Goal: Task Accomplishment & Management: Manage account settings

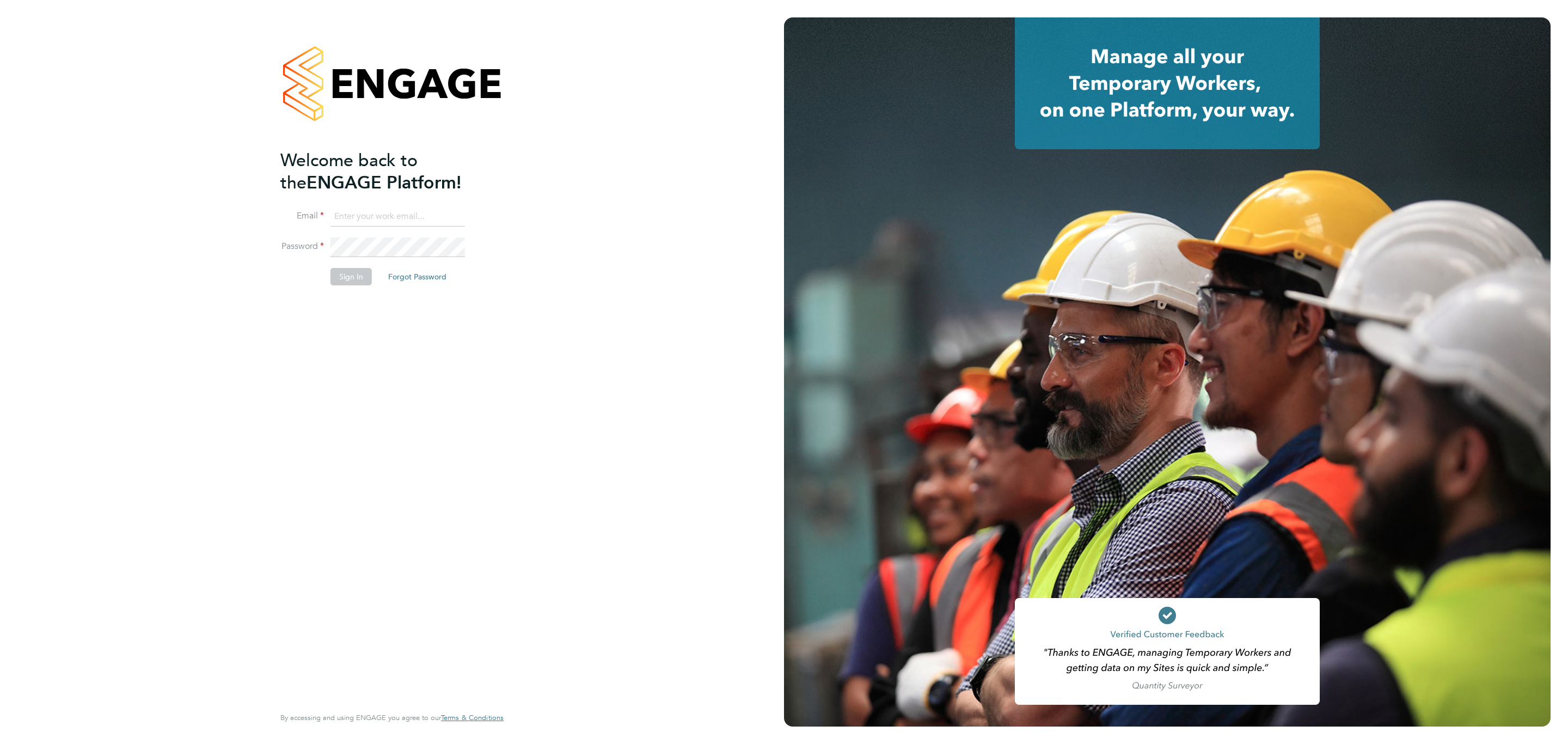
click at [363, 210] on input at bounding box center [397, 217] width 134 height 20
type input "info@cbwstaffingsolutions.com"
click at [353, 269] on button "Sign In" at bounding box center [351, 277] width 42 height 18
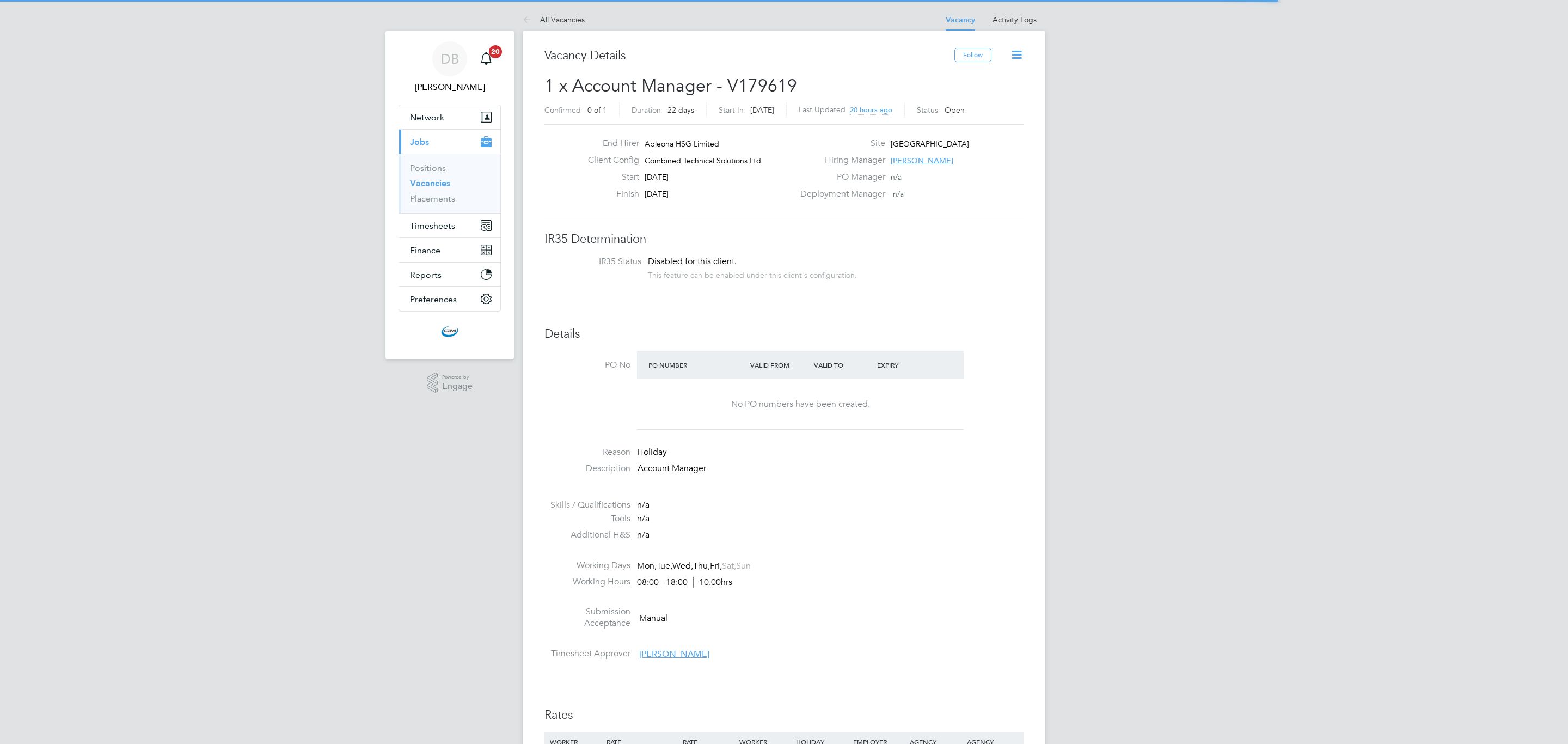
scroll to position [33, 77]
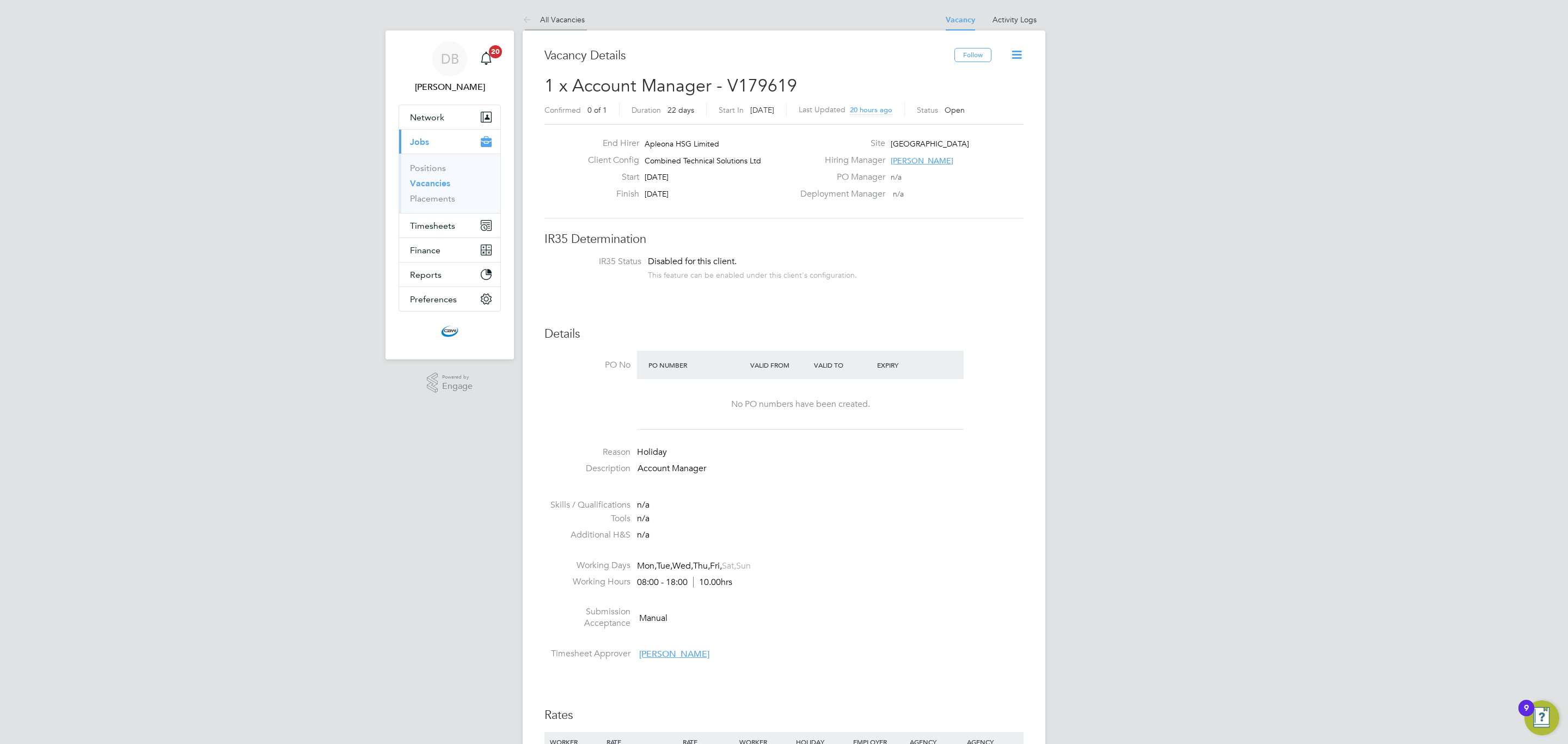
click at [523, 14] on icon at bounding box center [530, 21] width 14 height 14
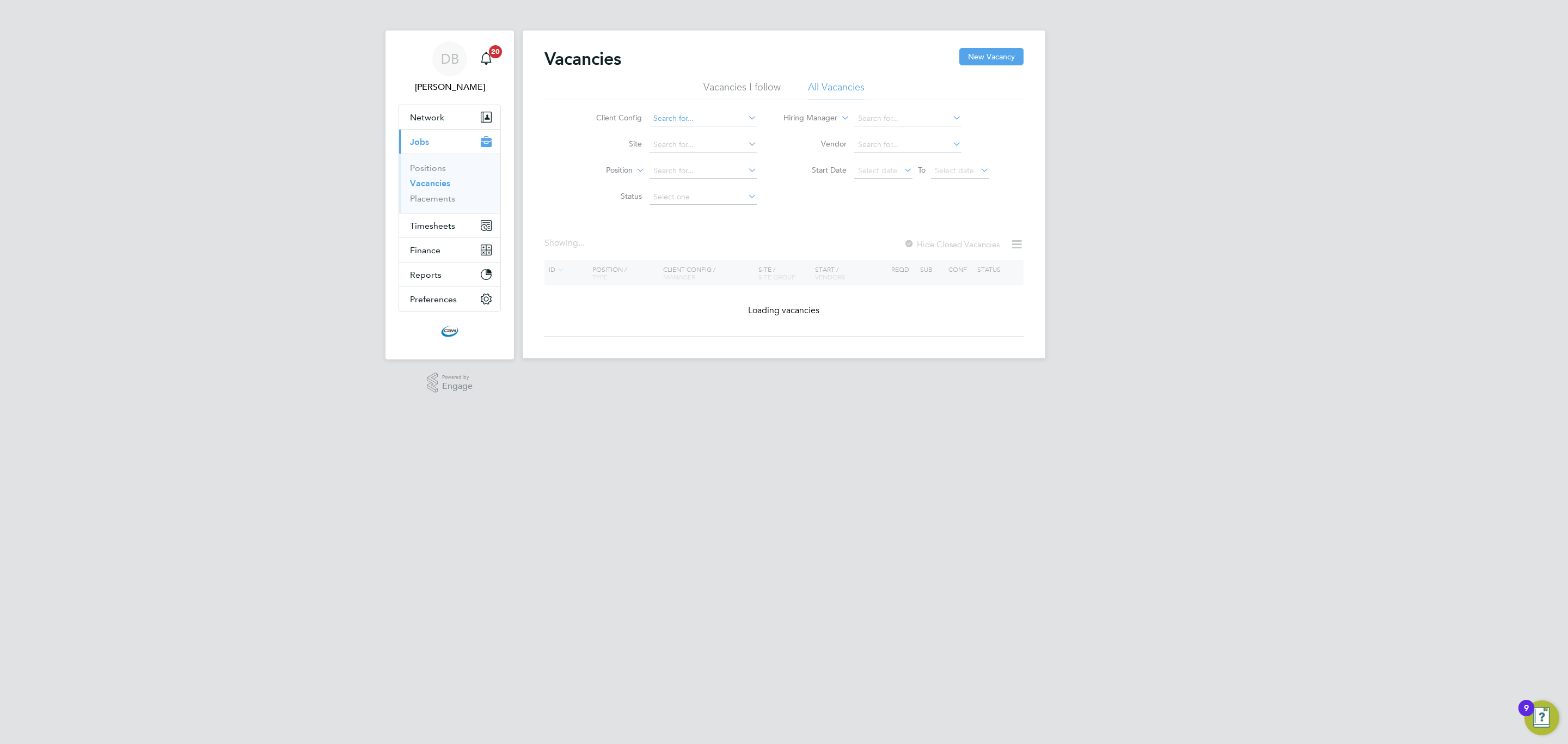
click at [680, 111] on input at bounding box center [703, 118] width 107 height 15
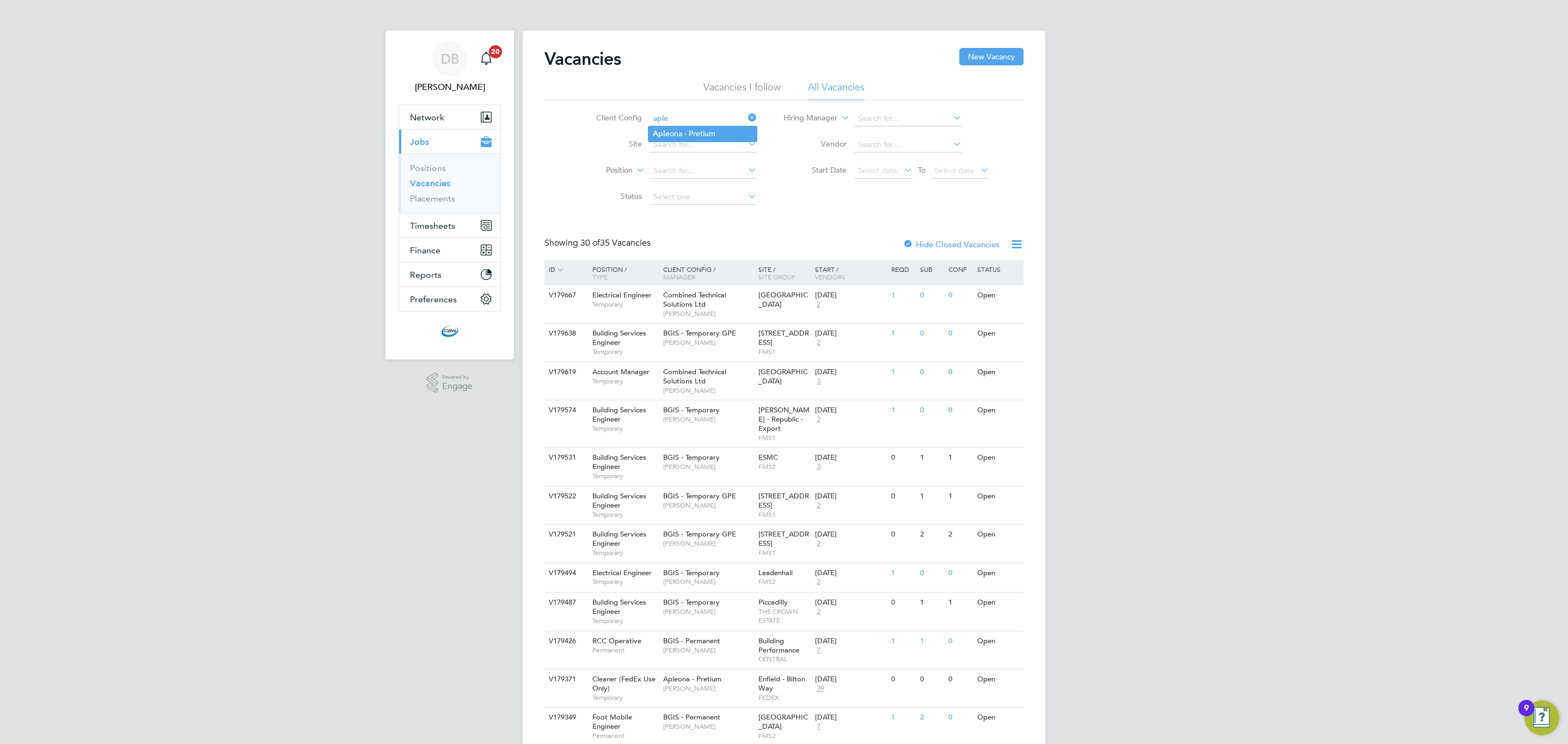
click at [691, 133] on li "Aple ona - Pretium" at bounding box center [702, 133] width 108 height 15
type input "Apleona - Pretium"
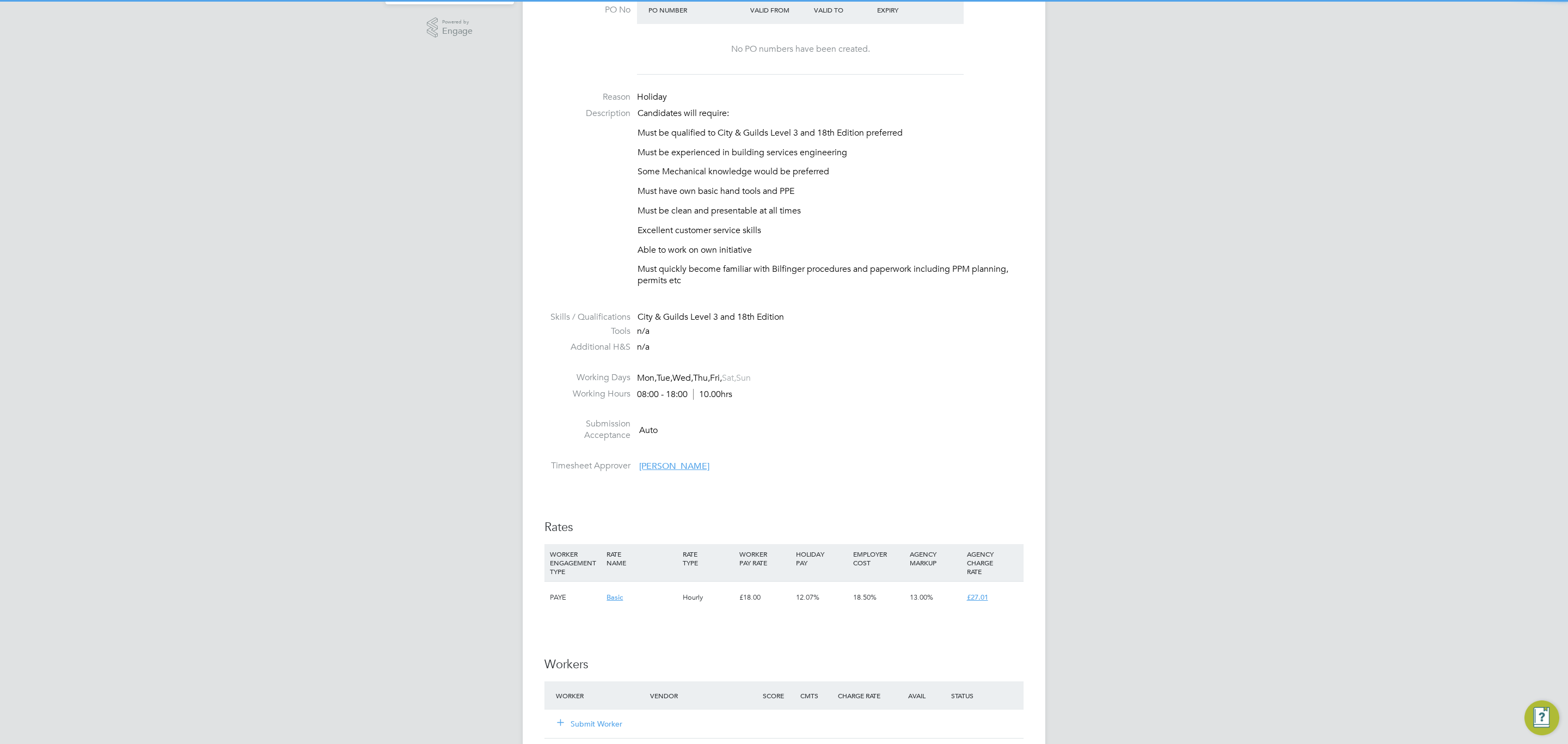
scroll to position [490, 0]
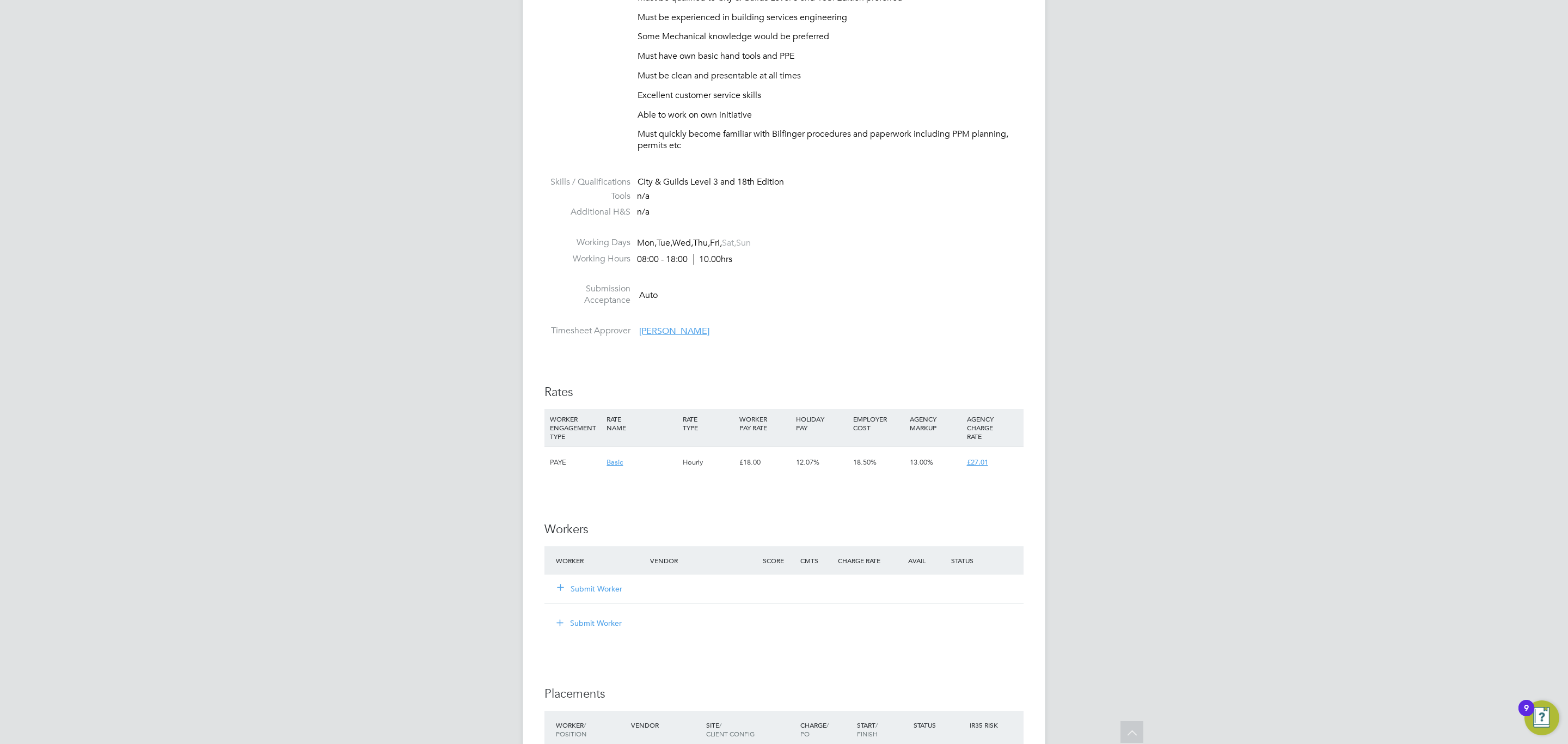
click at [592, 590] on button "Submit Worker" at bounding box center [591, 589] width 66 height 11
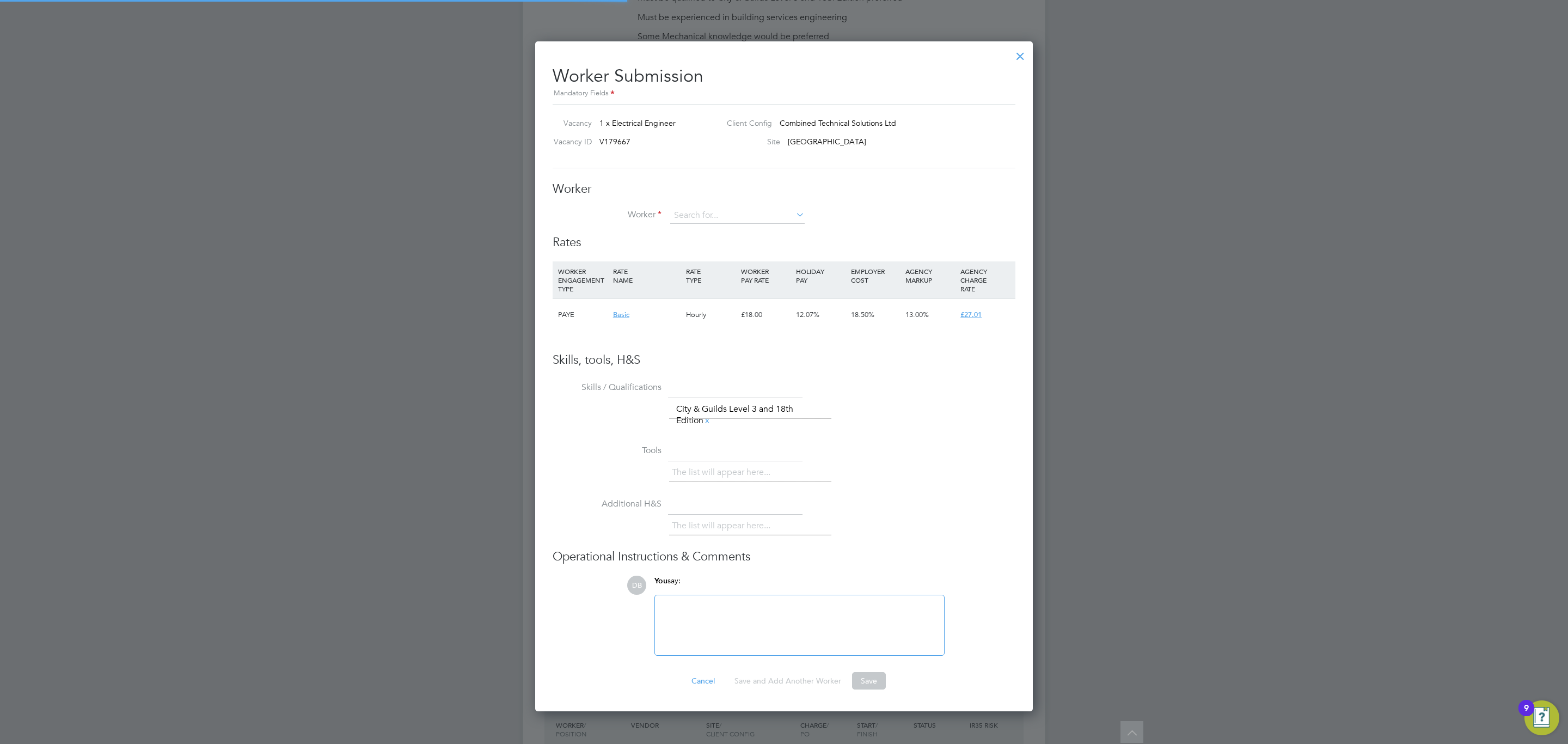
scroll to position [673, 498]
type input "r"
type input "marcin"
click at [723, 213] on input at bounding box center [737, 216] width 134 height 16
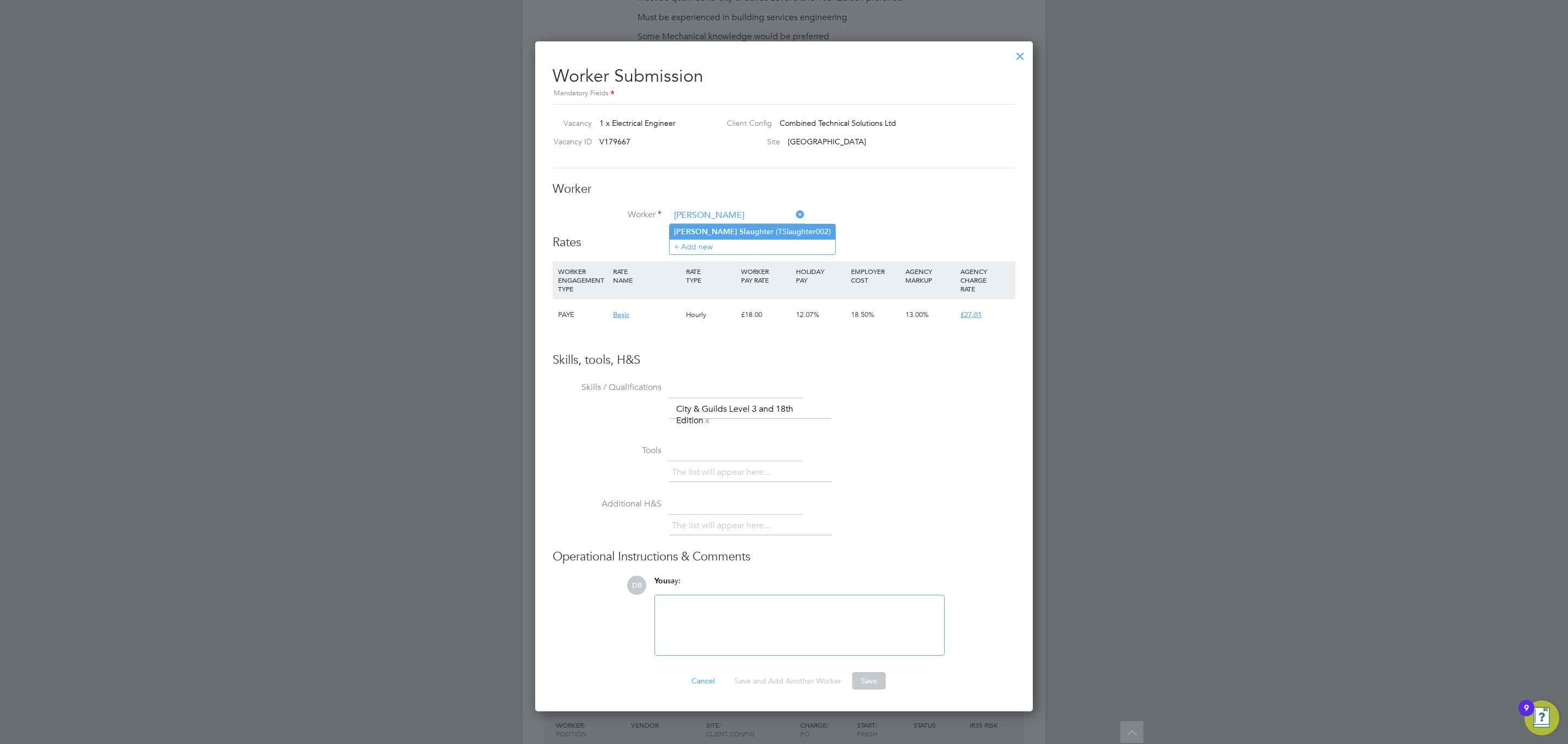
click at [717, 229] on li "Tim Slau ghter (TSlaughter002)" at bounding box center [753, 232] width 166 height 15
type input "Tim Slaughter (TSlaughter002)"
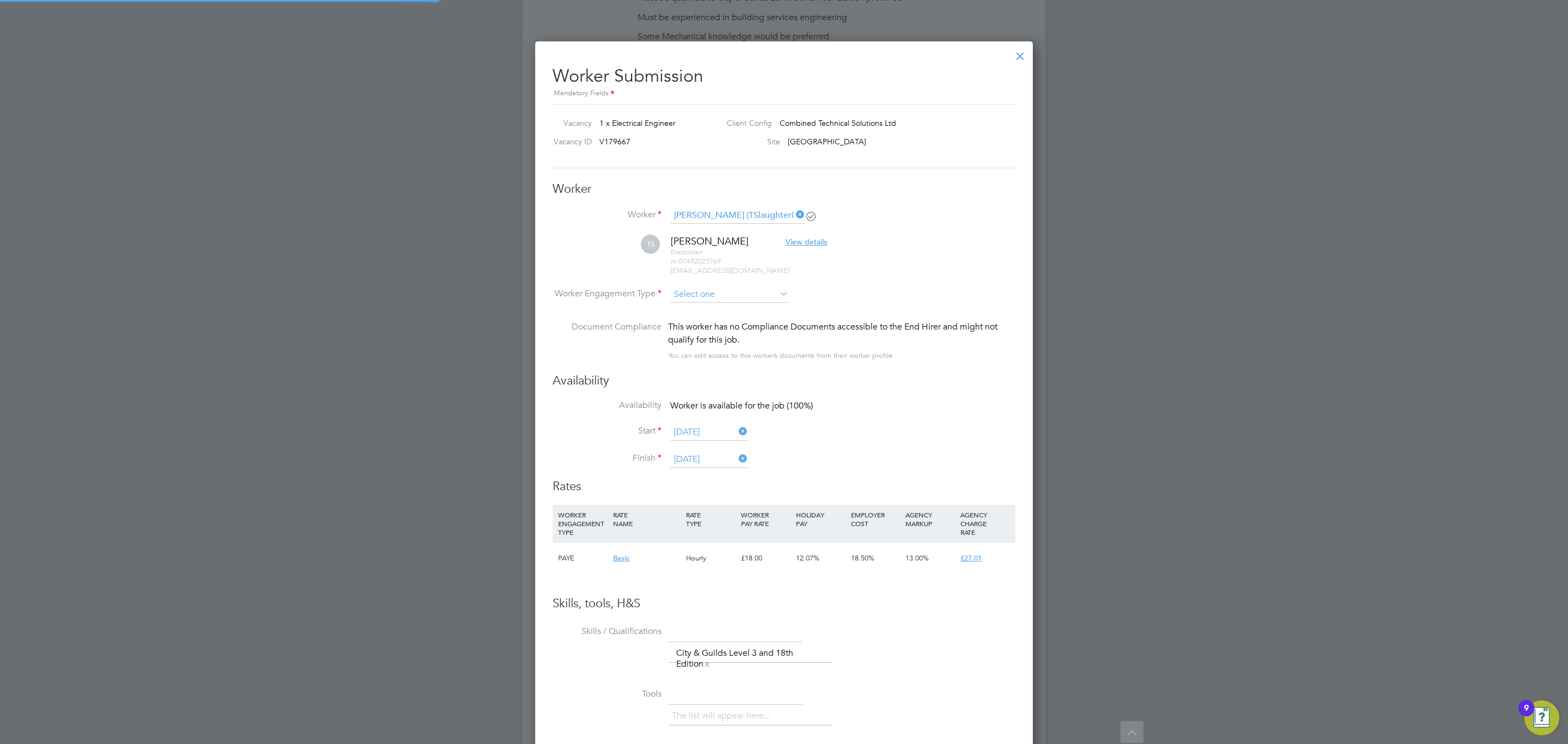
scroll to position [5, 5]
click at [704, 291] on input at bounding box center [729, 295] width 118 height 16
click at [712, 323] on li "PAYE" at bounding box center [730, 324] width 119 height 14
type input "PAYE"
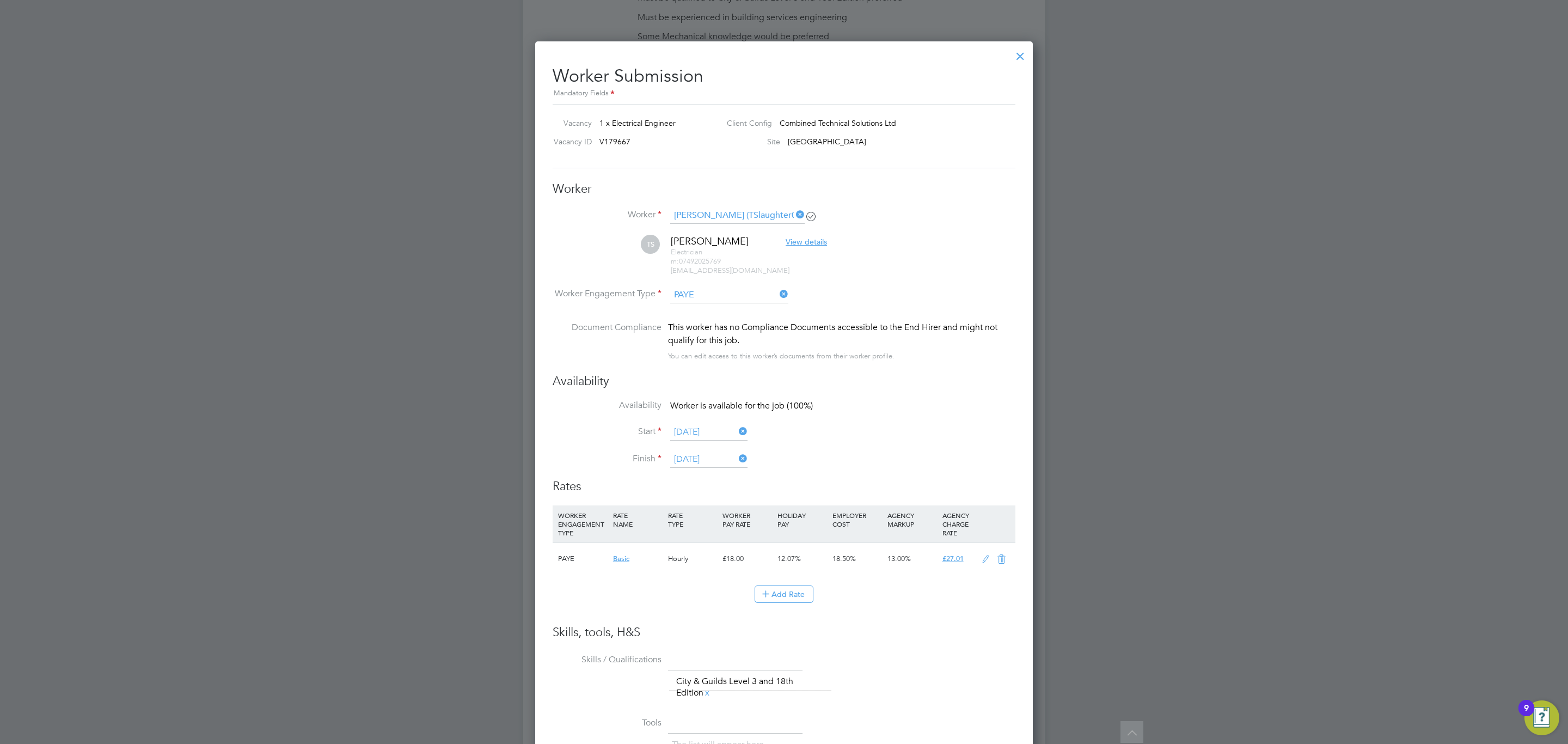
click at [984, 556] on icon at bounding box center [986, 559] width 14 height 9
click at [743, 599] on input "18" at bounding box center [748, 600] width 50 height 18
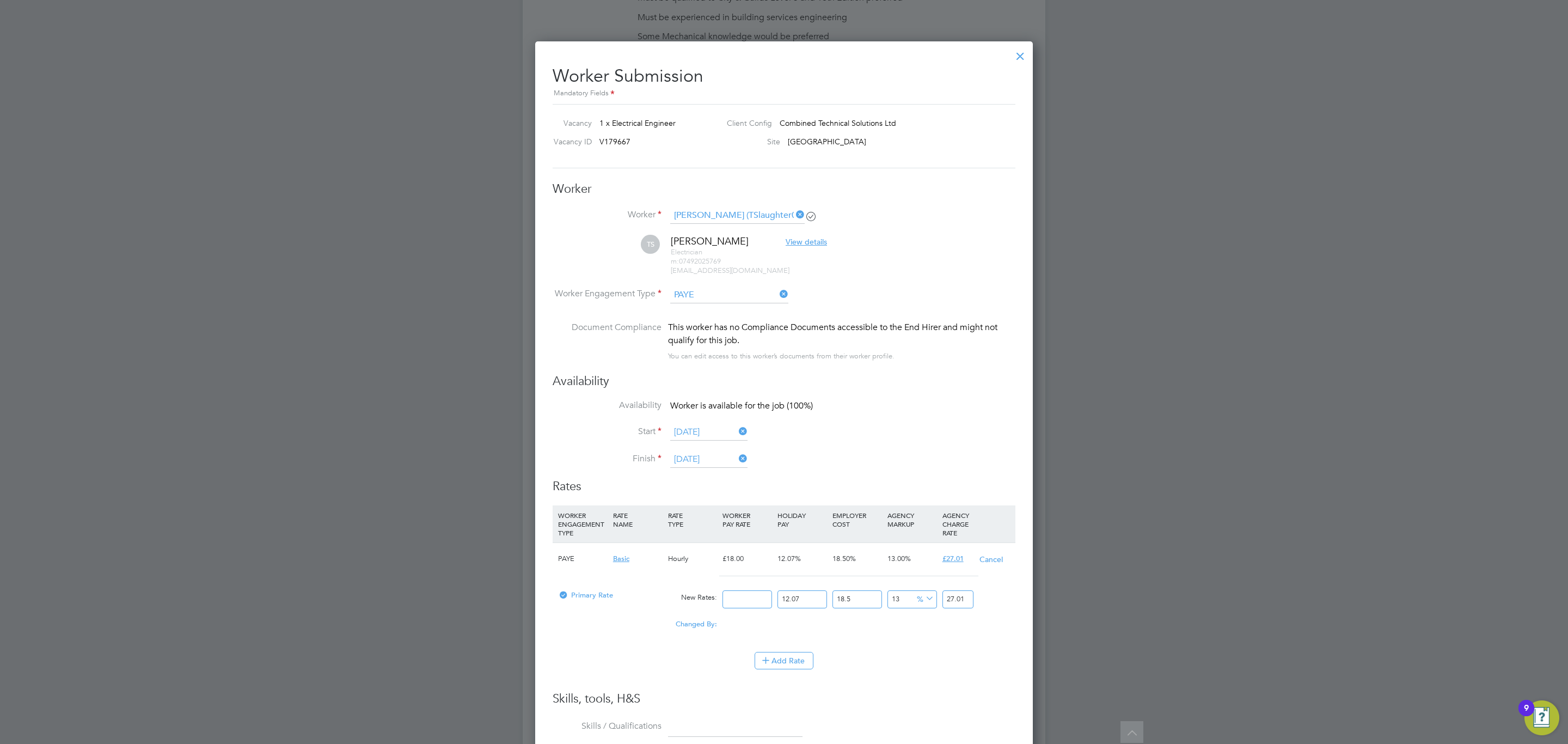
type input "2"
type input "3.00134667"
type input "25"
type input "37.516833375"
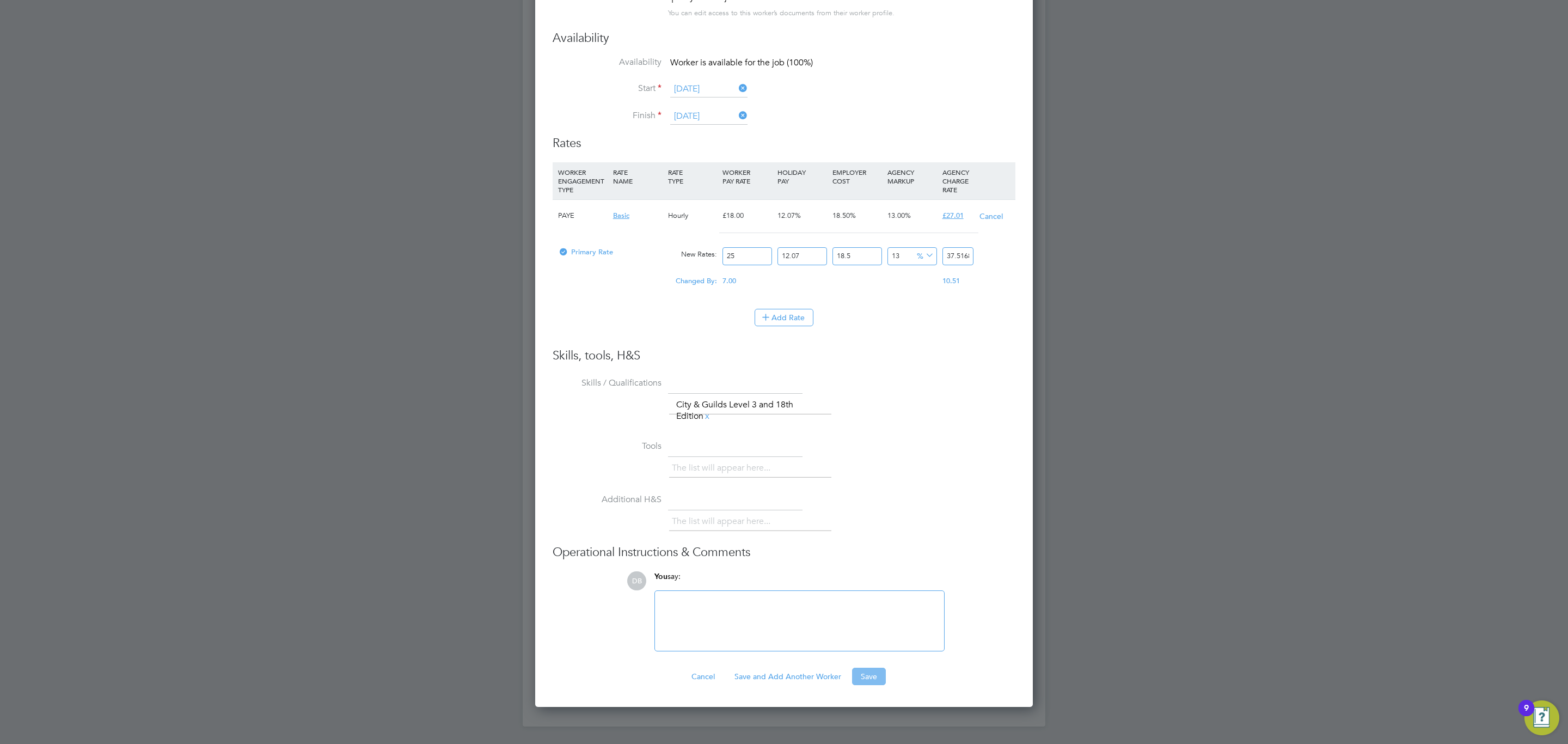
type input "25"
click at [860, 675] on button "Save" at bounding box center [869, 677] width 34 height 18
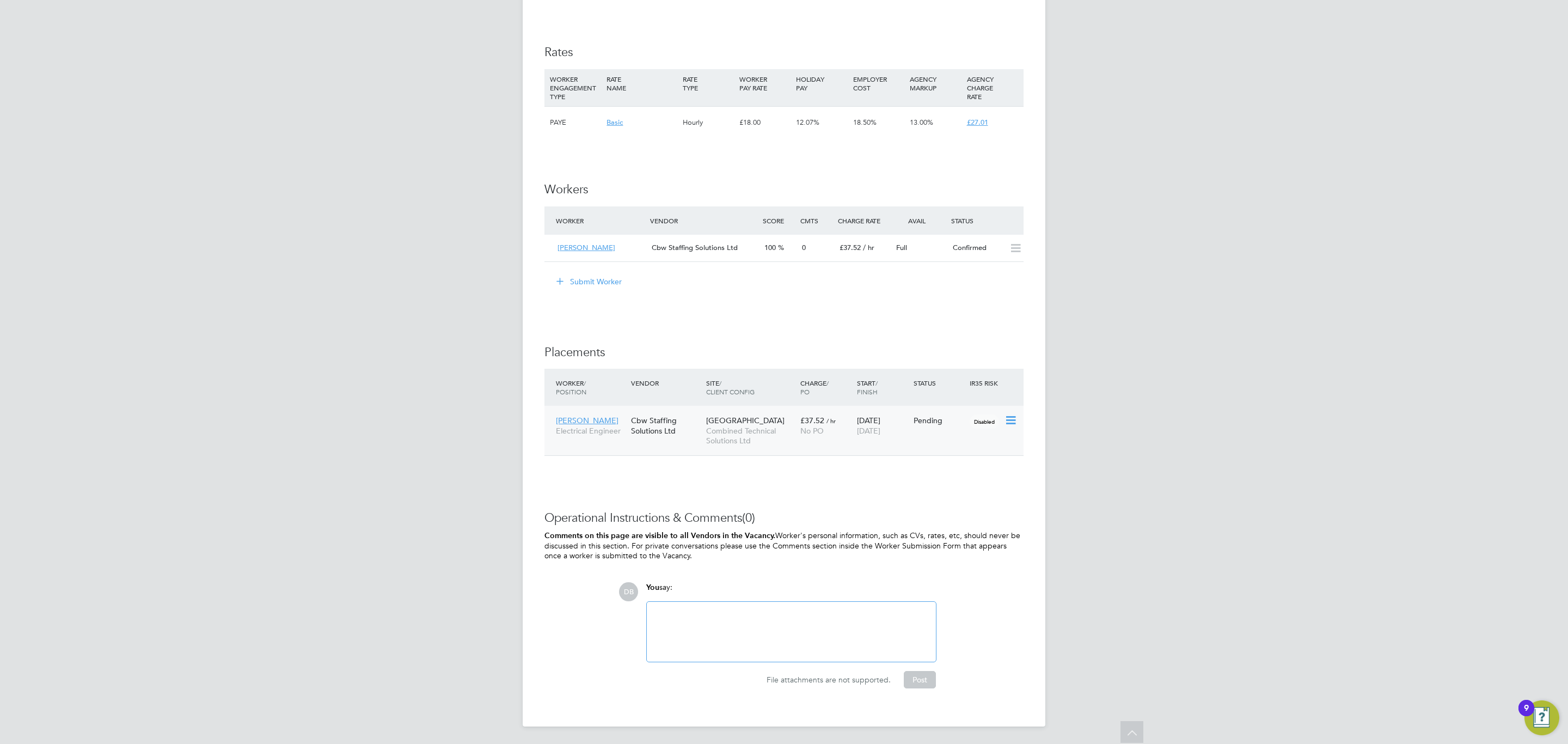
click at [1010, 422] on icon at bounding box center [1010, 420] width 11 height 13
click at [955, 487] on li "Start" at bounding box center [976, 489] width 78 height 15
type input "Shaun Morrison"
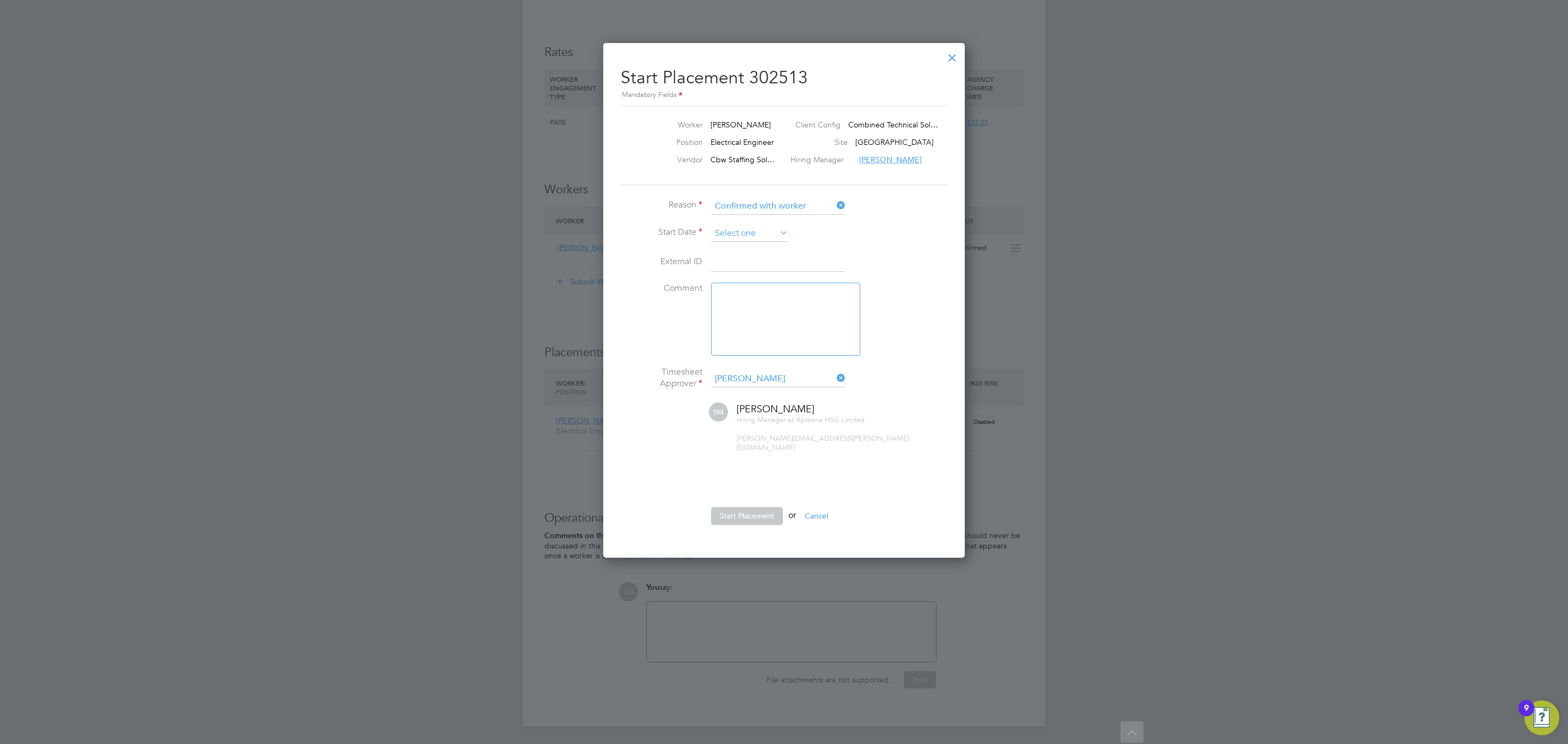
click at [719, 226] on input at bounding box center [750, 234] width 78 height 16
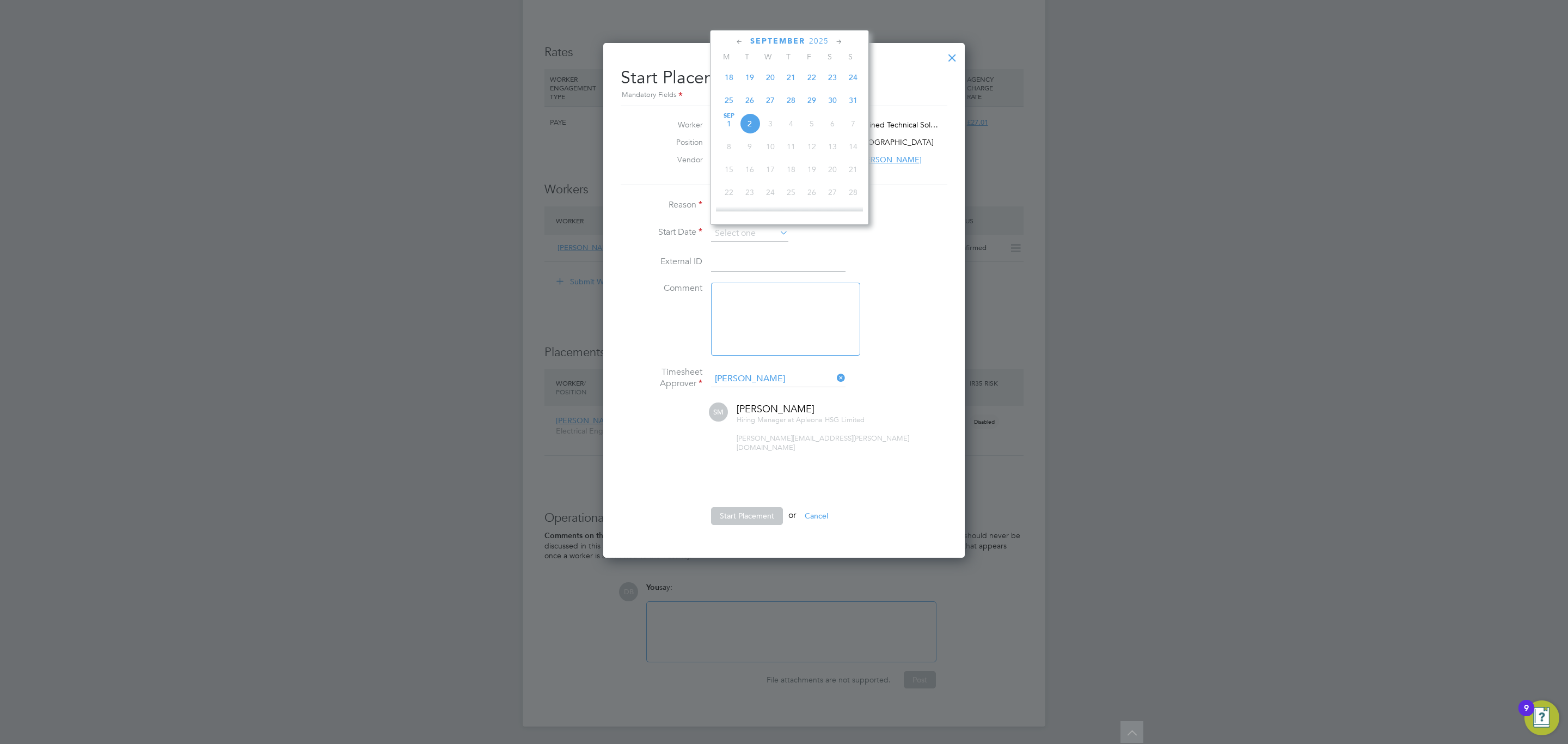
click at [732, 98] on span "25" at bounding box center [729, 99] width 21 height 21
type input "25 Aug 2025"
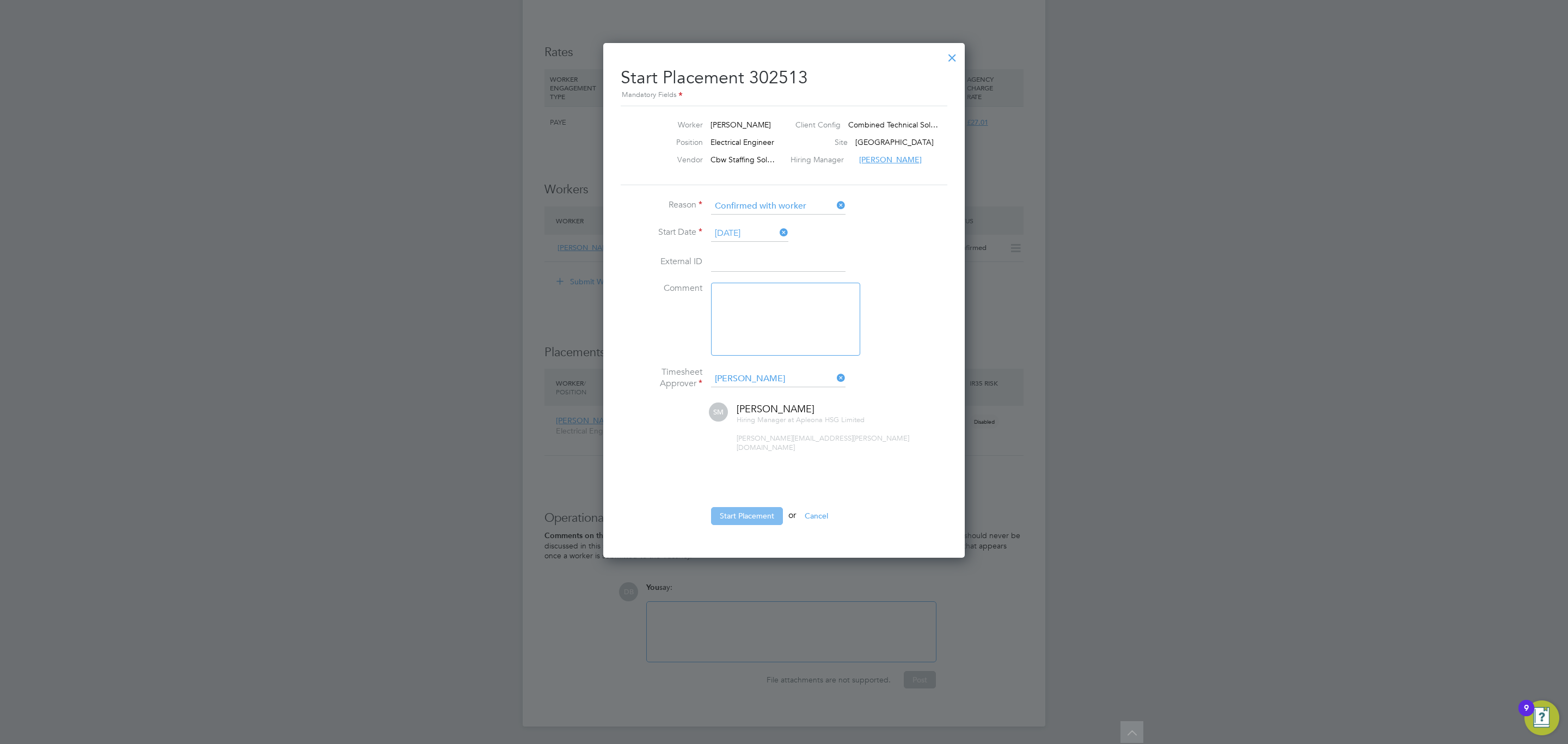
click at [738, 507] on button "Start Placement" at bounding box center [747, 516] width 72 height 18
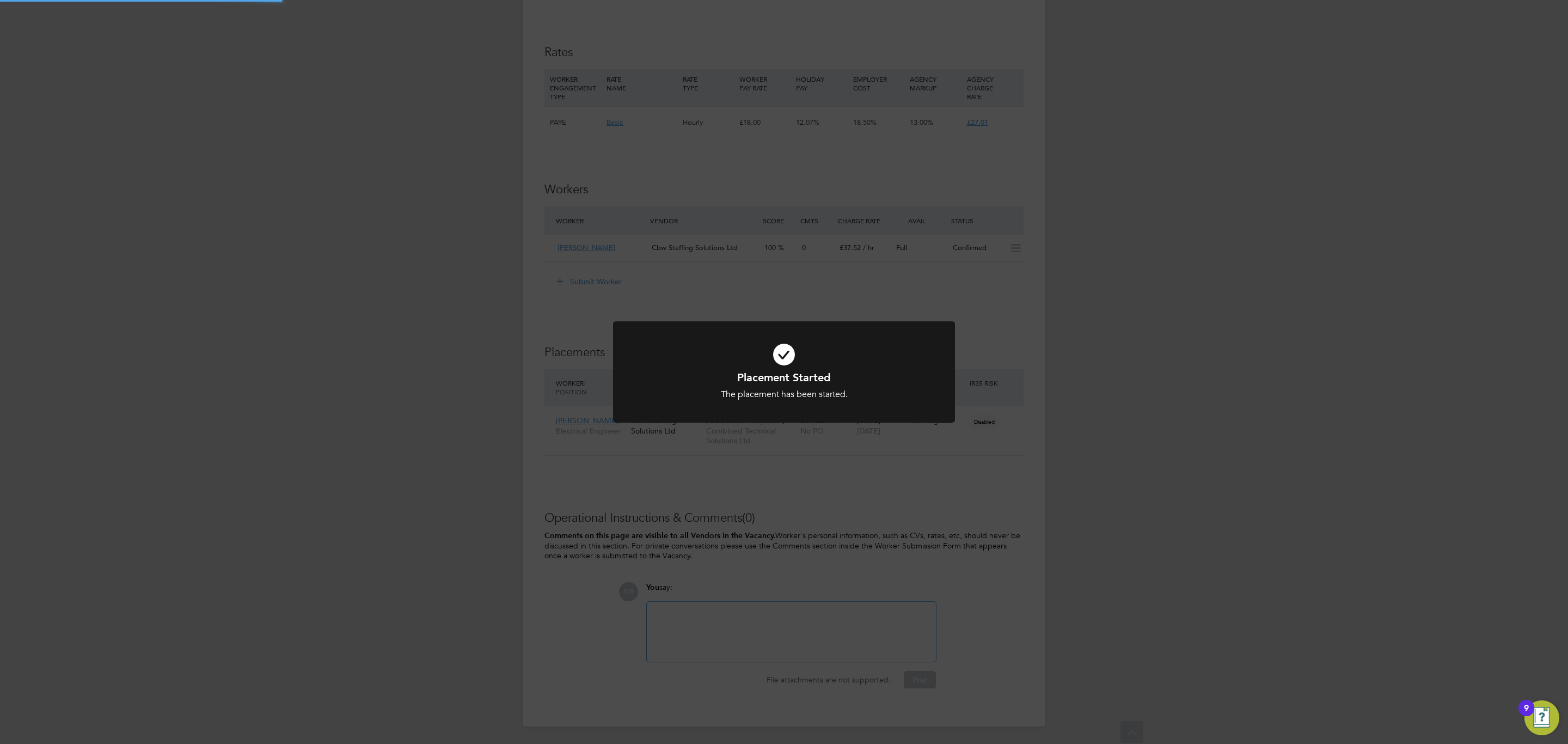
click at [432, 418] on div "Placement Started The placement has been started. Cancel Okay" at bounding box center [784, 372] width 1568 height 744
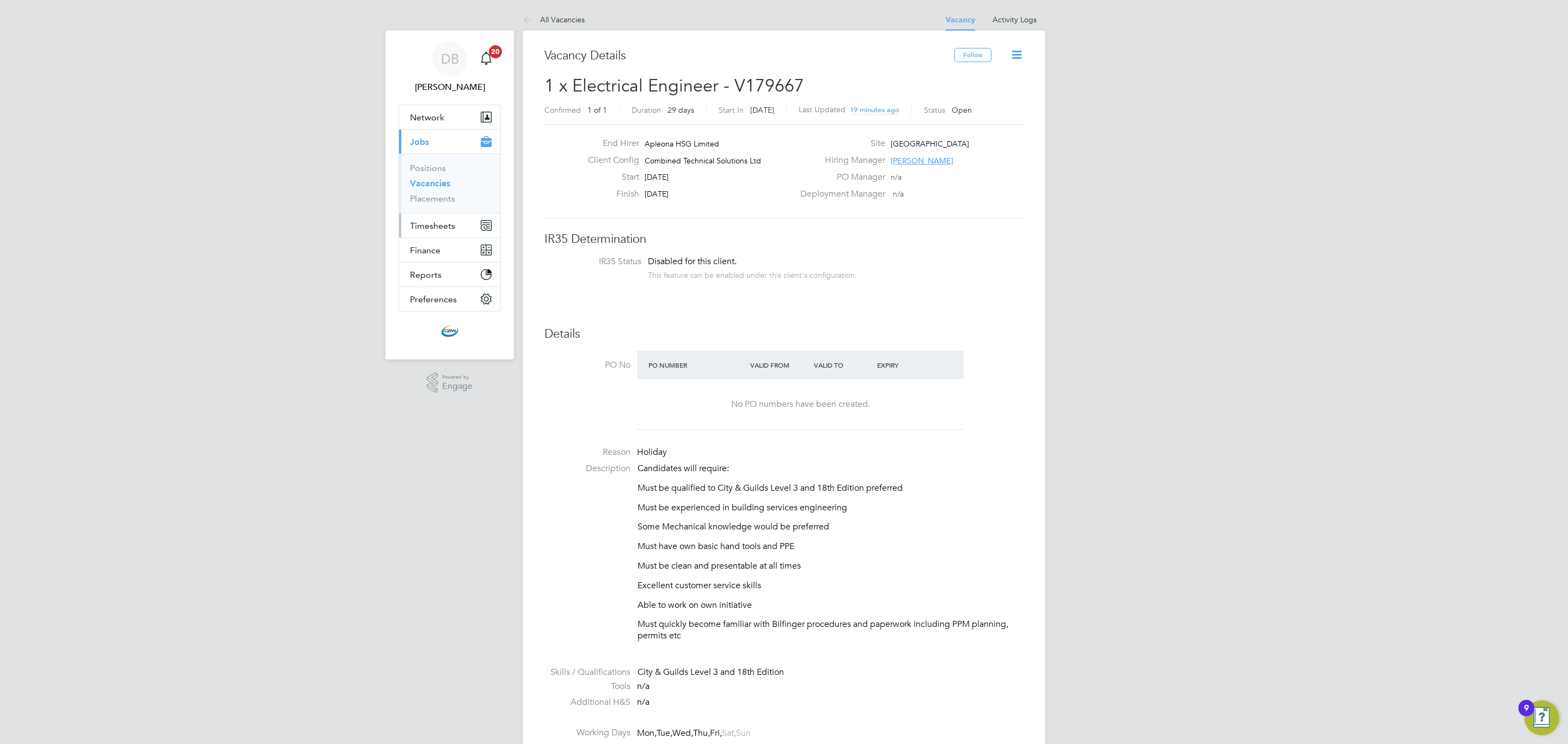
click at [457, 224] on button "Timesheets" at bounding box center [449, 226] width 101 height 24
click at [439, 193] on link "Timesheets" at bounding box center [432, 192] width 45 height 10
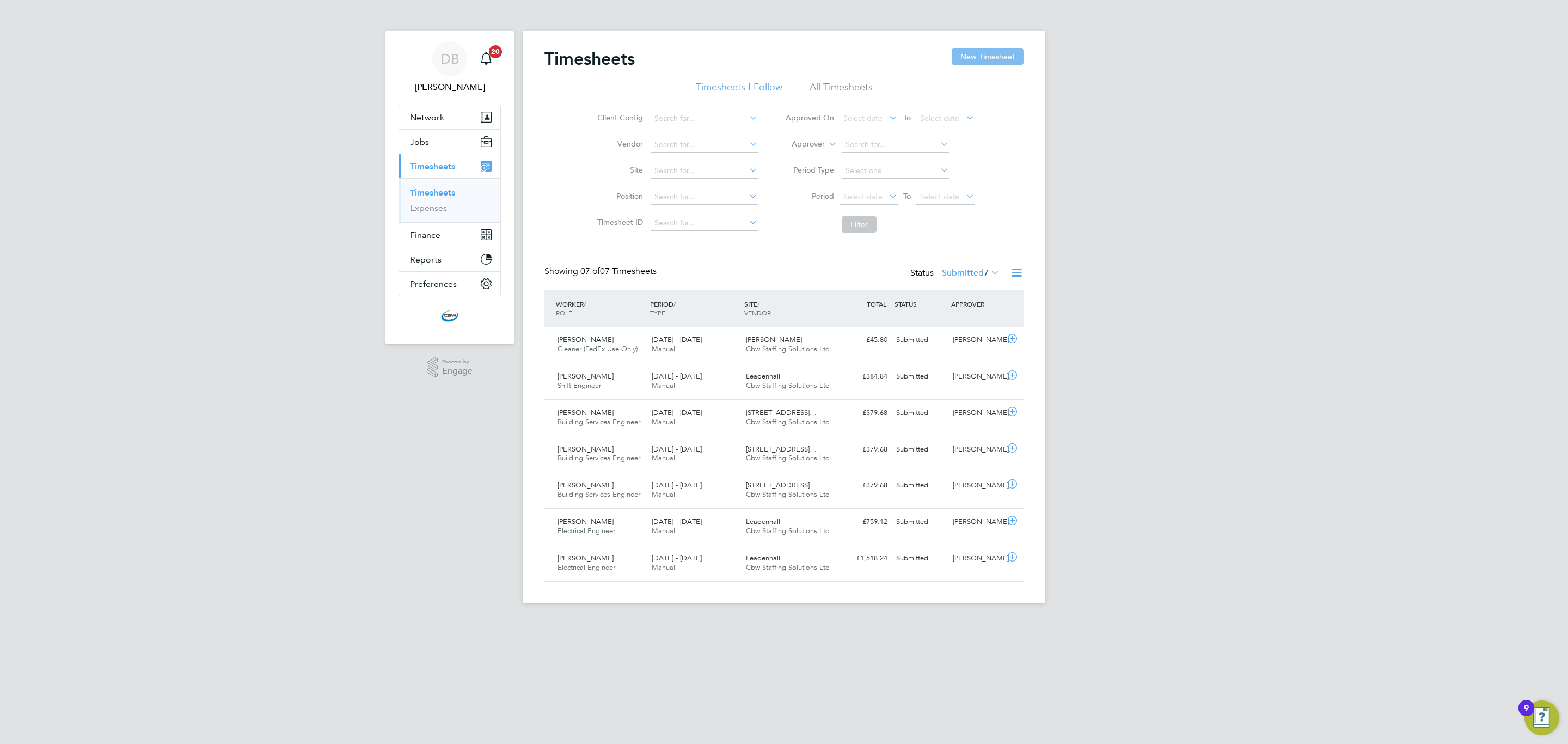
click at [958, 51] on button "New Timesheet" at bounding box center [987, 57] width 72 height 18
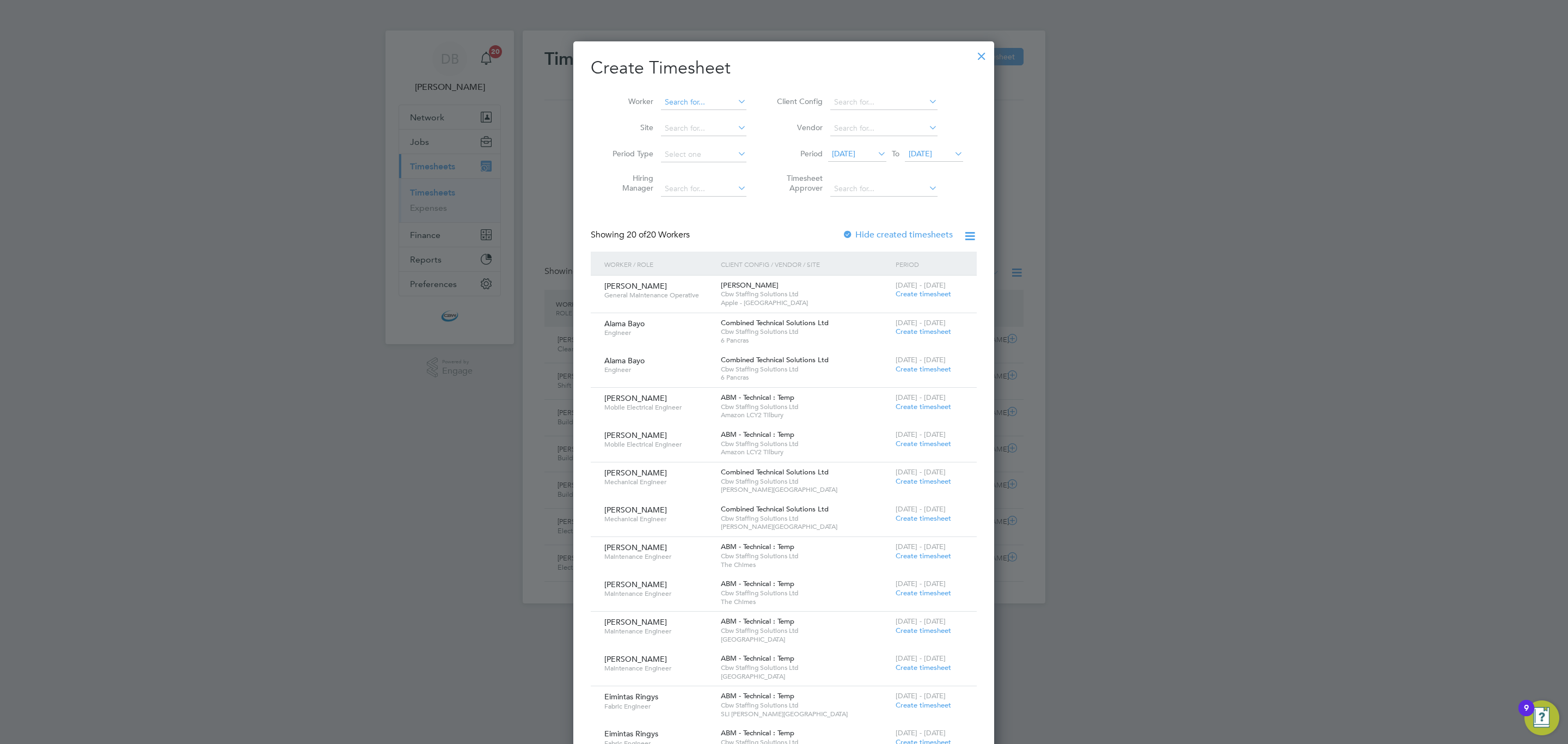
click at [688, 95] on input at bounding box center [704, 101] width 86 height 15
click at [731, 118] on b "Slau" at bounding box center [738, 116] width 15 height 9
type input "Tim Slaughter"
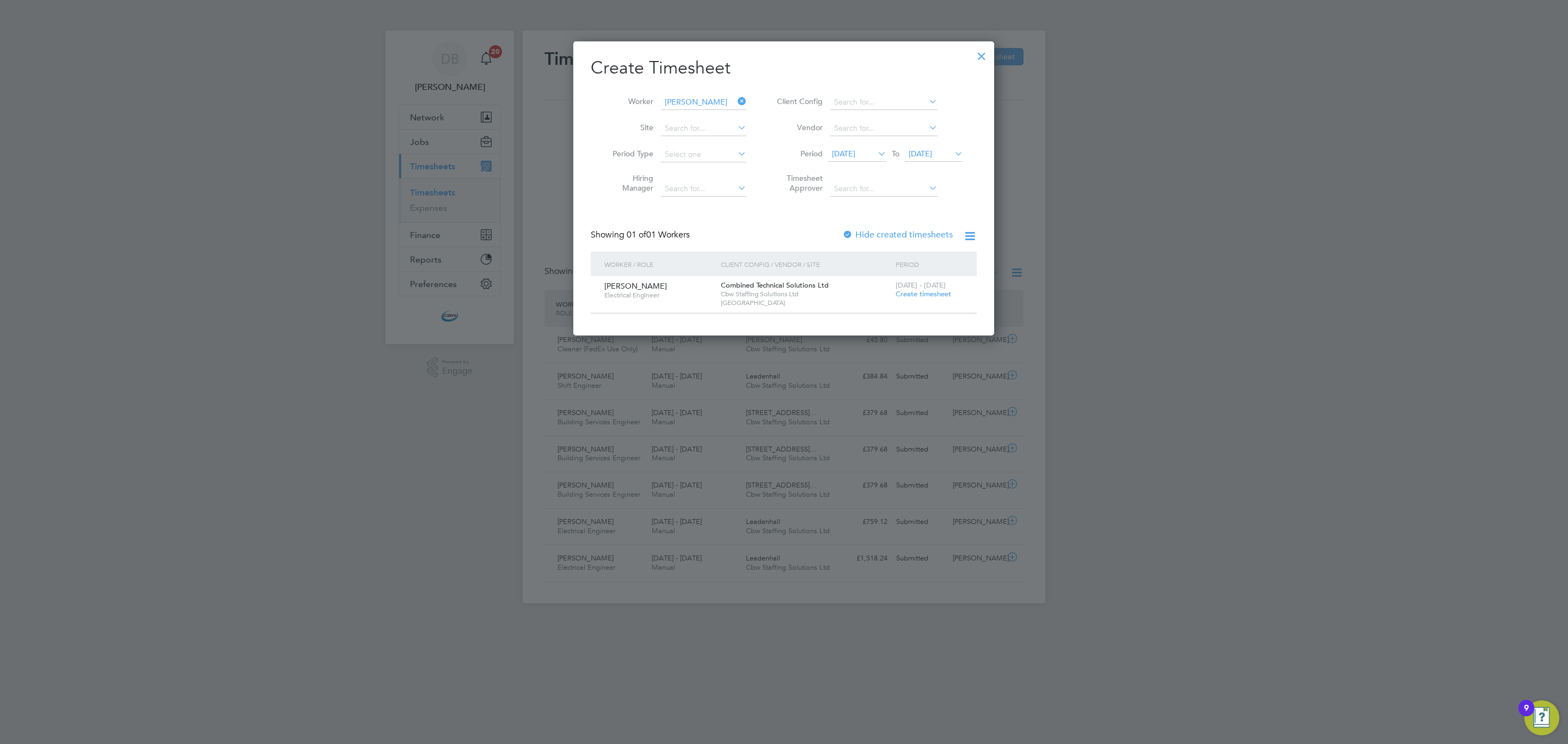
click at [909, 295] on span "Create timesheet" at bounding box center [924, 293] width 56 height 9
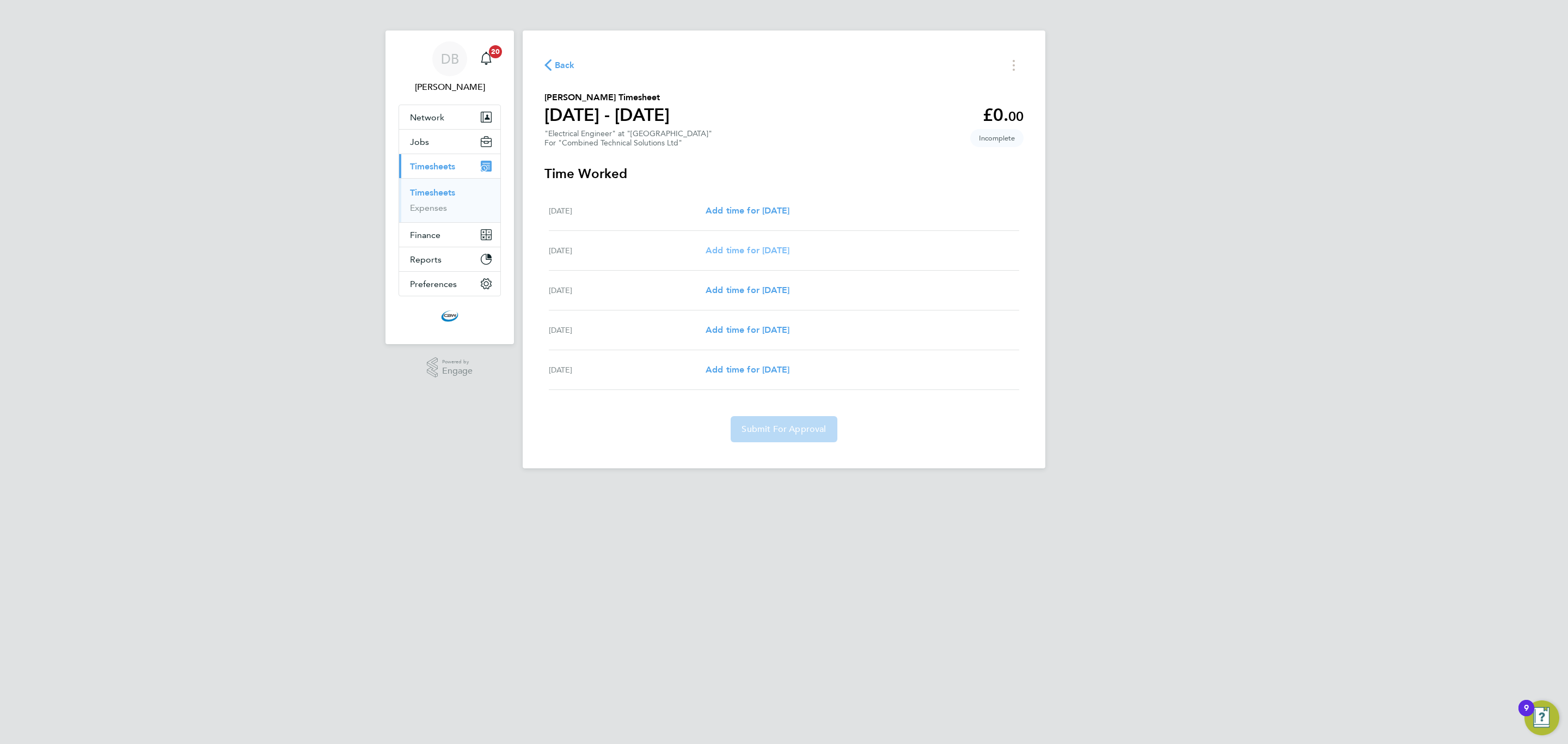
click at [762, 249] on span "Add time for Tue 26 Aug" at bounding box center [748, 250] width 84 height 10
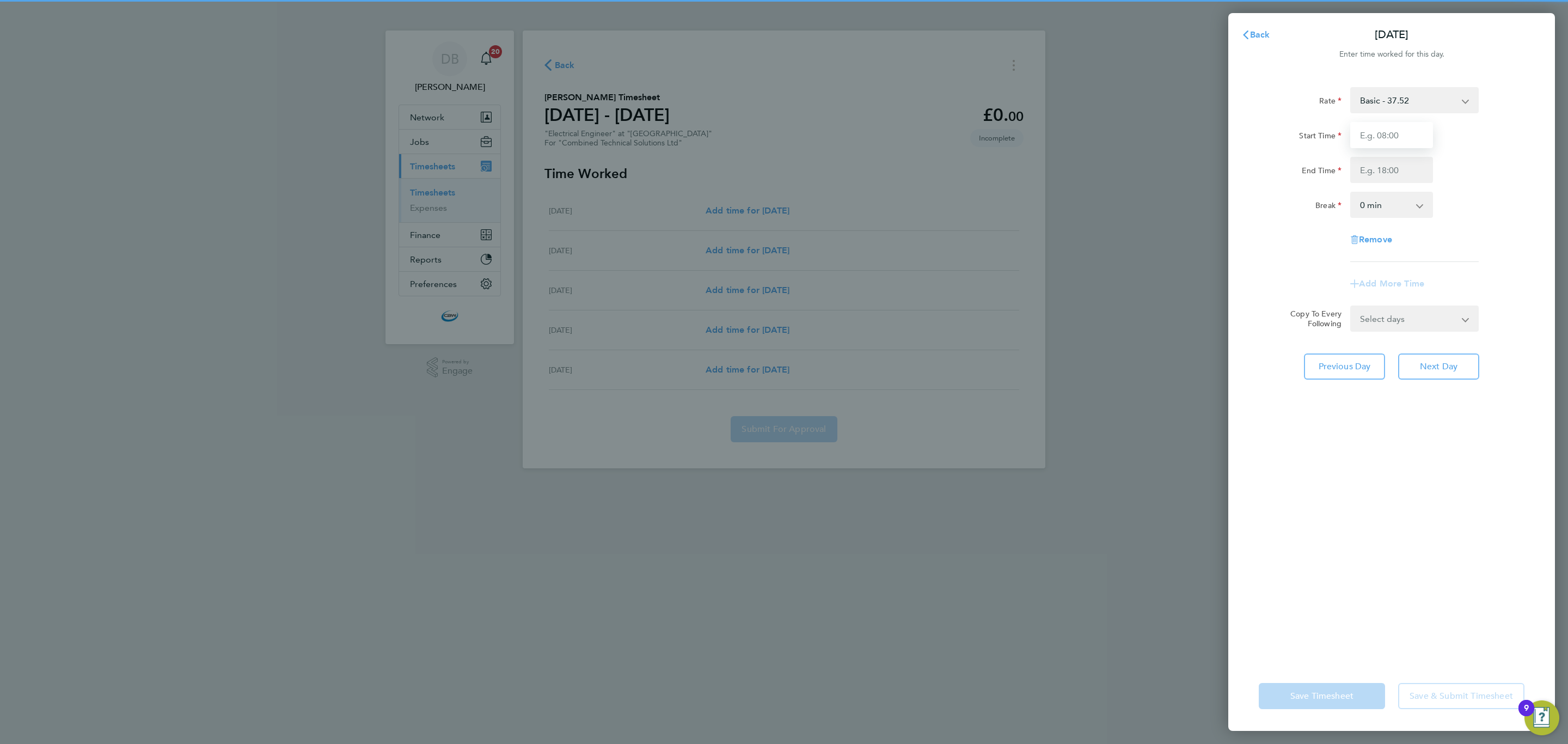
click at [1397, 128] on input "Start Time" at bounding box center [1391, 135] width 83 height 26
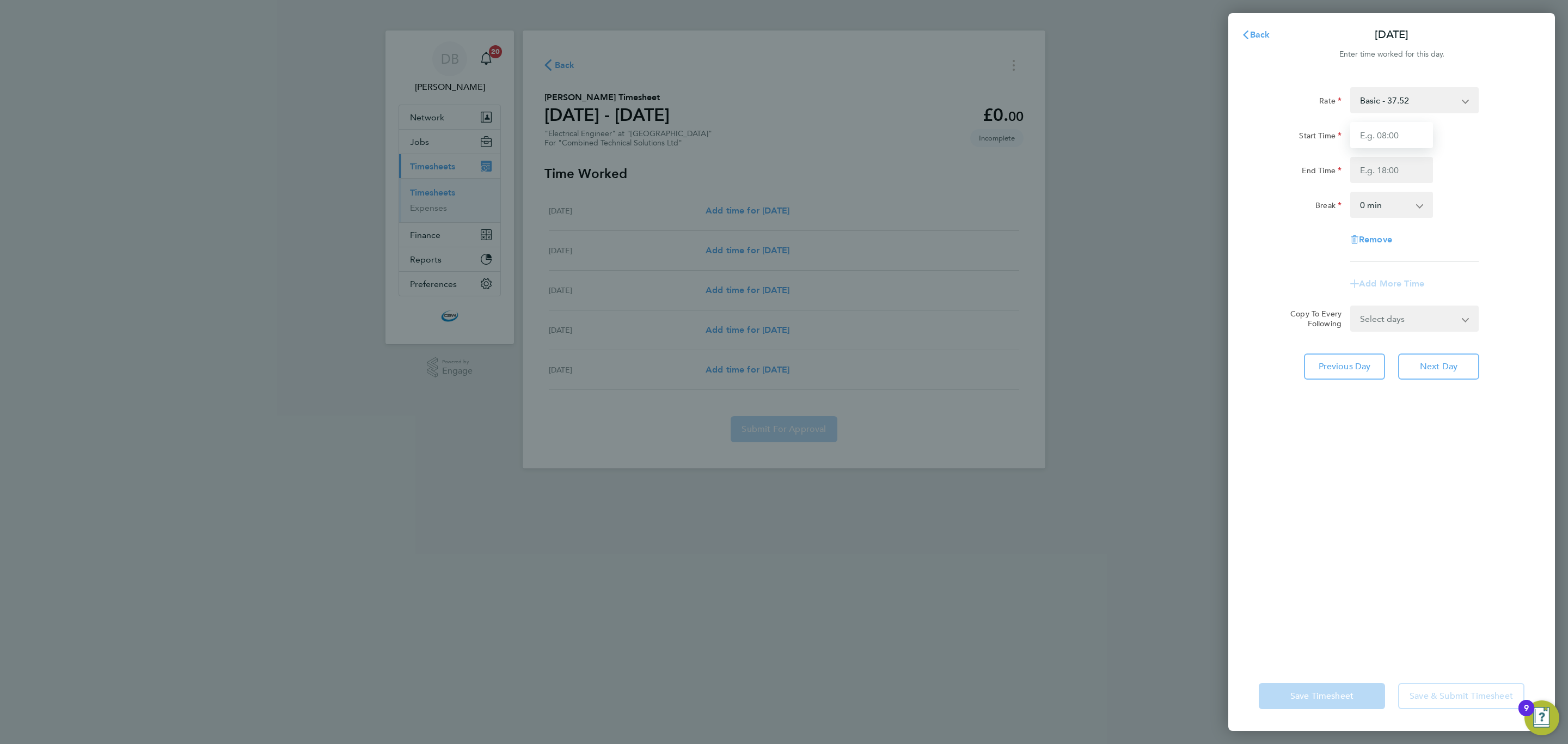
type input "08:00"
click at [1395, 170] on input "End Time" at bounding box center [1391, 170] width 83 height 26
type input "17:00"
click at [1391, 204] on select "0 min 15 min 30 min 45 min 60 min 75 min 90 min" at bounding box center [1385, 205] width 68 height 24
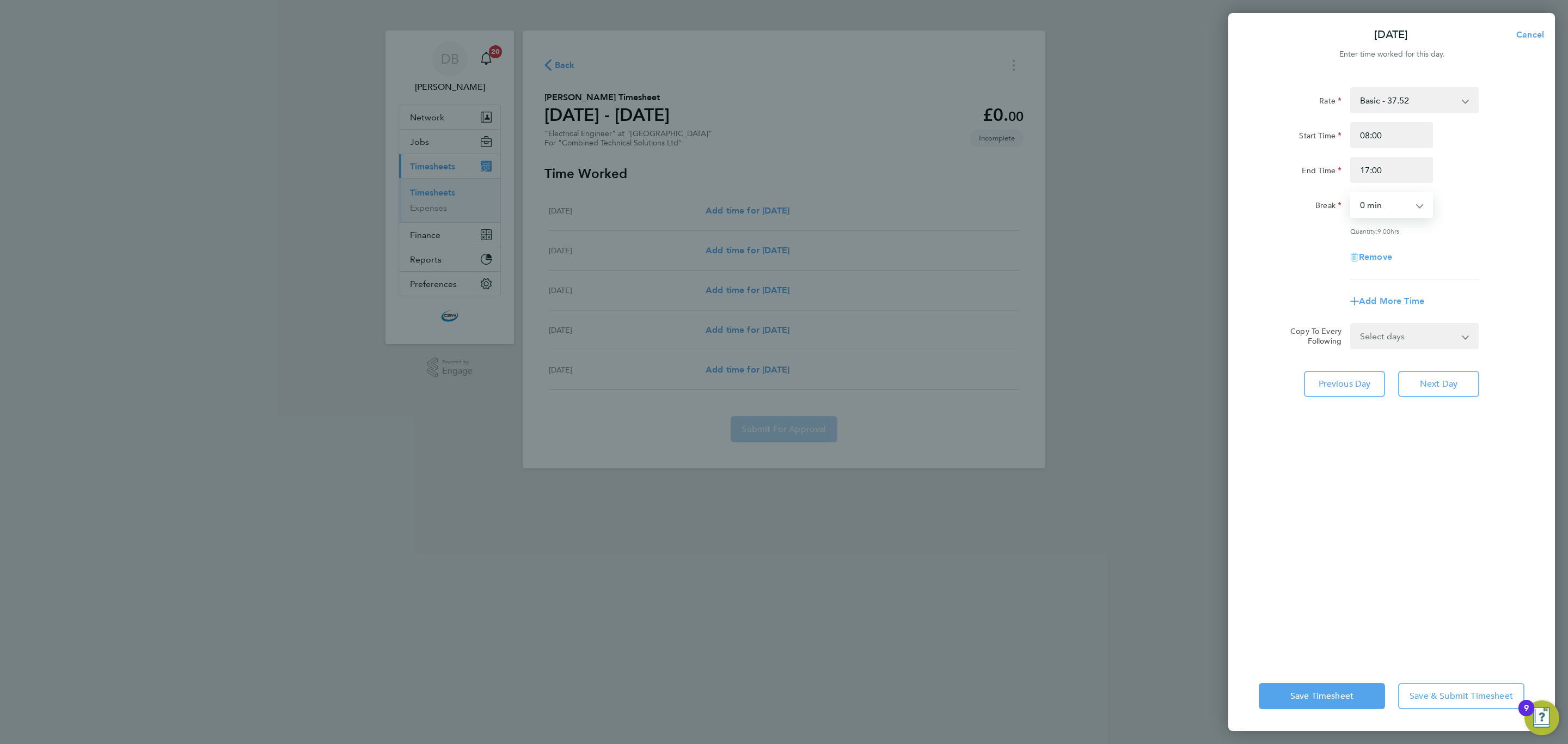
select select "60"
click at [1351, 193] on select "0 min 15 min 30 min 45 min 60 min 75 min 90 min" at bounding box center [1385, 205] width 68 height 24
click at [1382, 325] on select "Select days Day Wednesday Thursday Friday" at bounding box center [1408, 336] width 114 height 24
select select "DAY"
click at [1351, 324] on select "Select days Day Wednesday Thursday Friday" at bounding box center [1408, 336] width 114 height 24
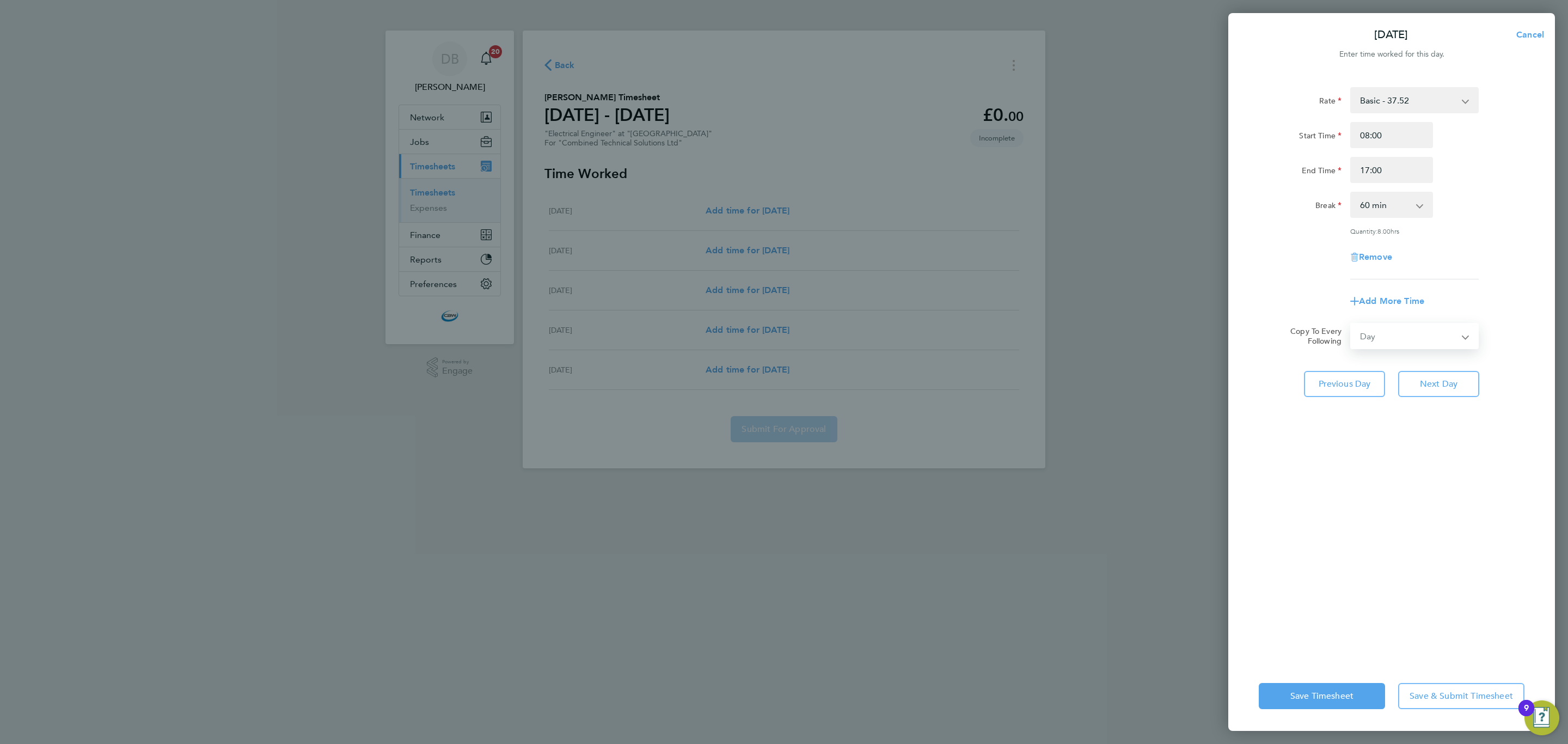
select select "2025-08-29"
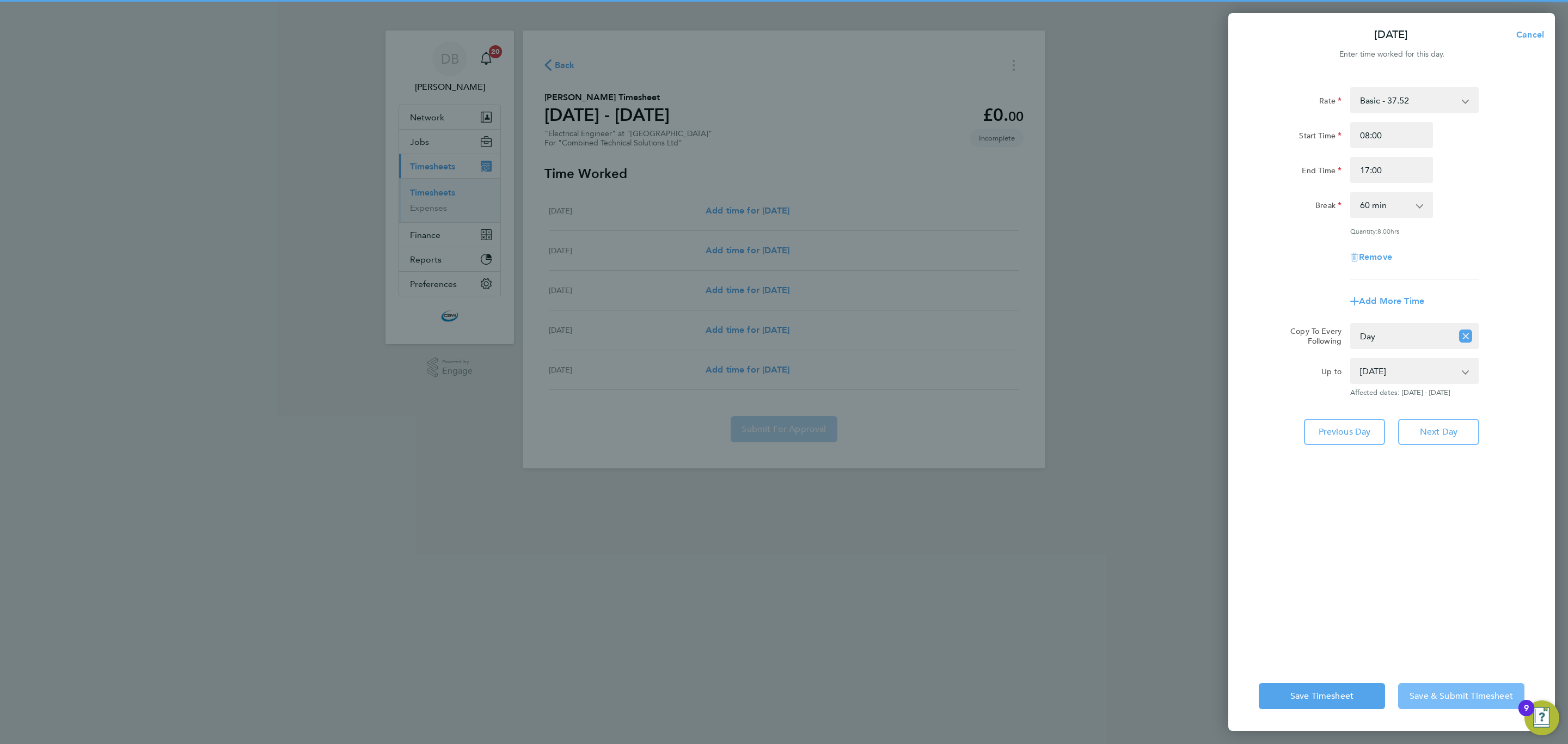
click at [1407, 705] on button "Save & Submit Timesheet" at bounding box center [1462, 696] width 126 height 26
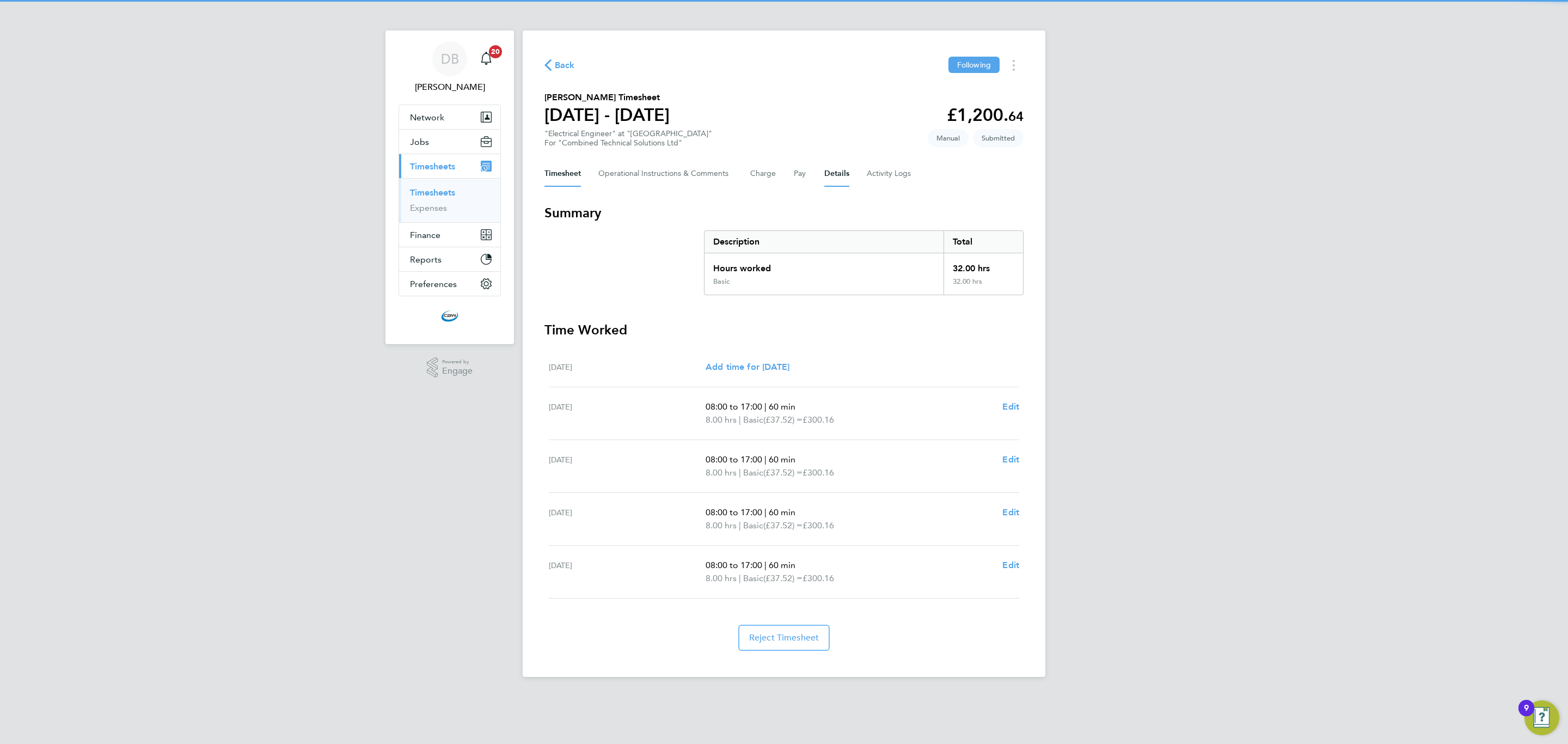
click at [839, 167] on button "Details" at bounding box center [836, 174] width 25 height 26
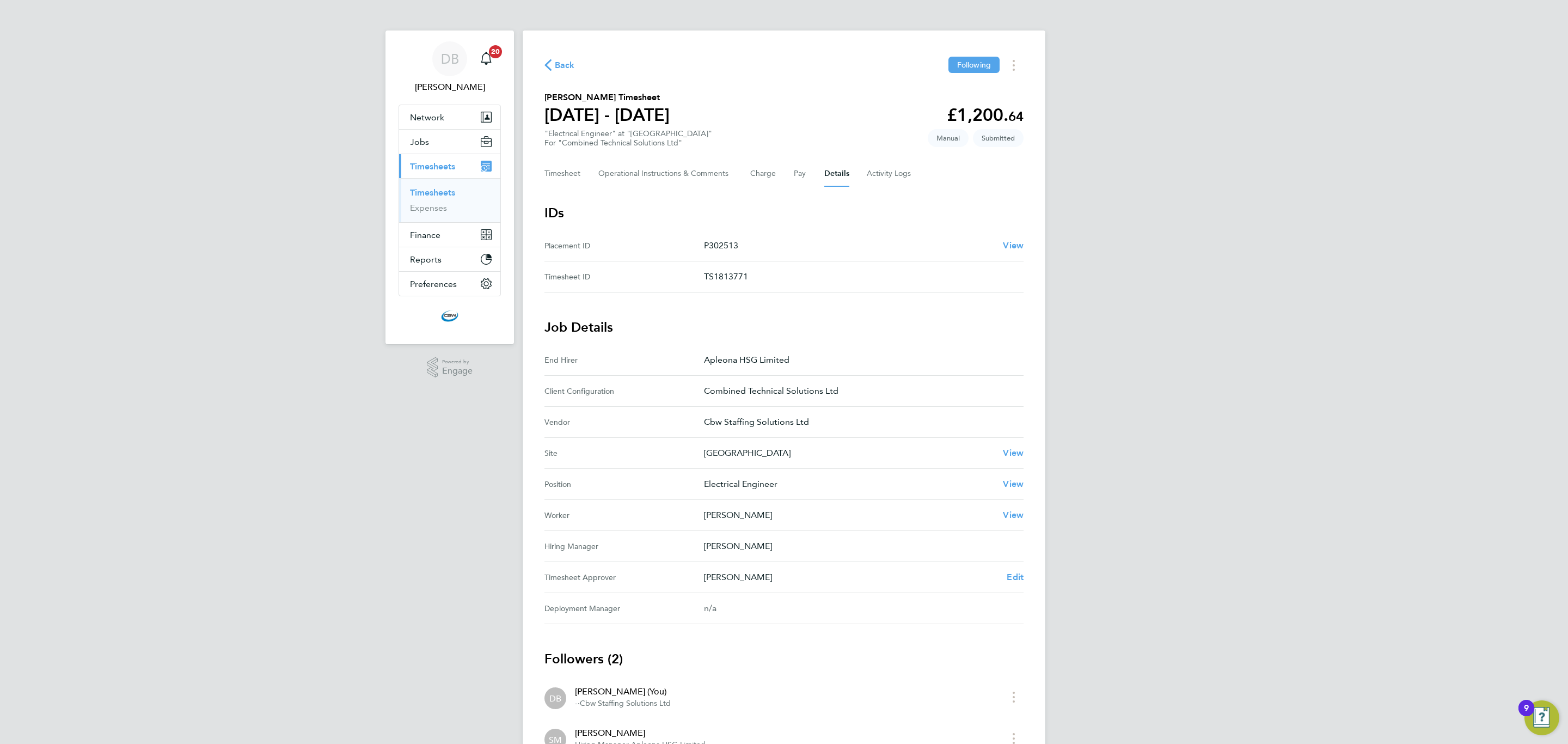
drag, startPoint x: 743, startPoint y: 248, endPoint x: 711, endPoint y: 245, distance: 32.1
click at [711, 245] on p "P302513" at bounding box center [849, 245] width 290 height 13
copy p "302513"
drag, startPoint x: 435, startPoint y: 188, endPoint x: 443, endPoint y: 183, distance: 9.4
click at [435, 188] on link "Timesheets" at bounding box center [432, 192] width 45 height 10
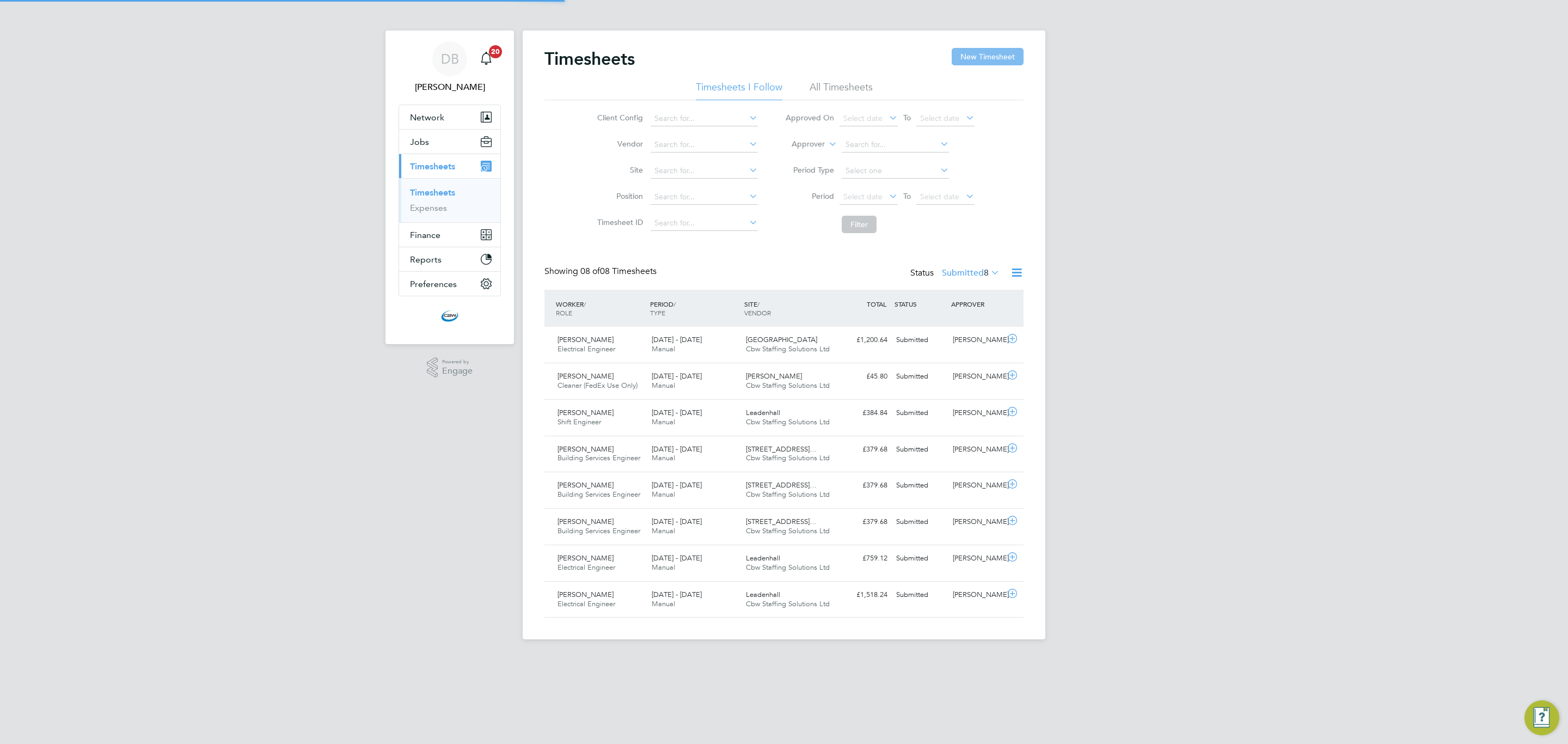
scroll to position [28, 94]
click at [970, 54] on button "New Timesheet" at bounding box center [987, 57] width 72 height 18
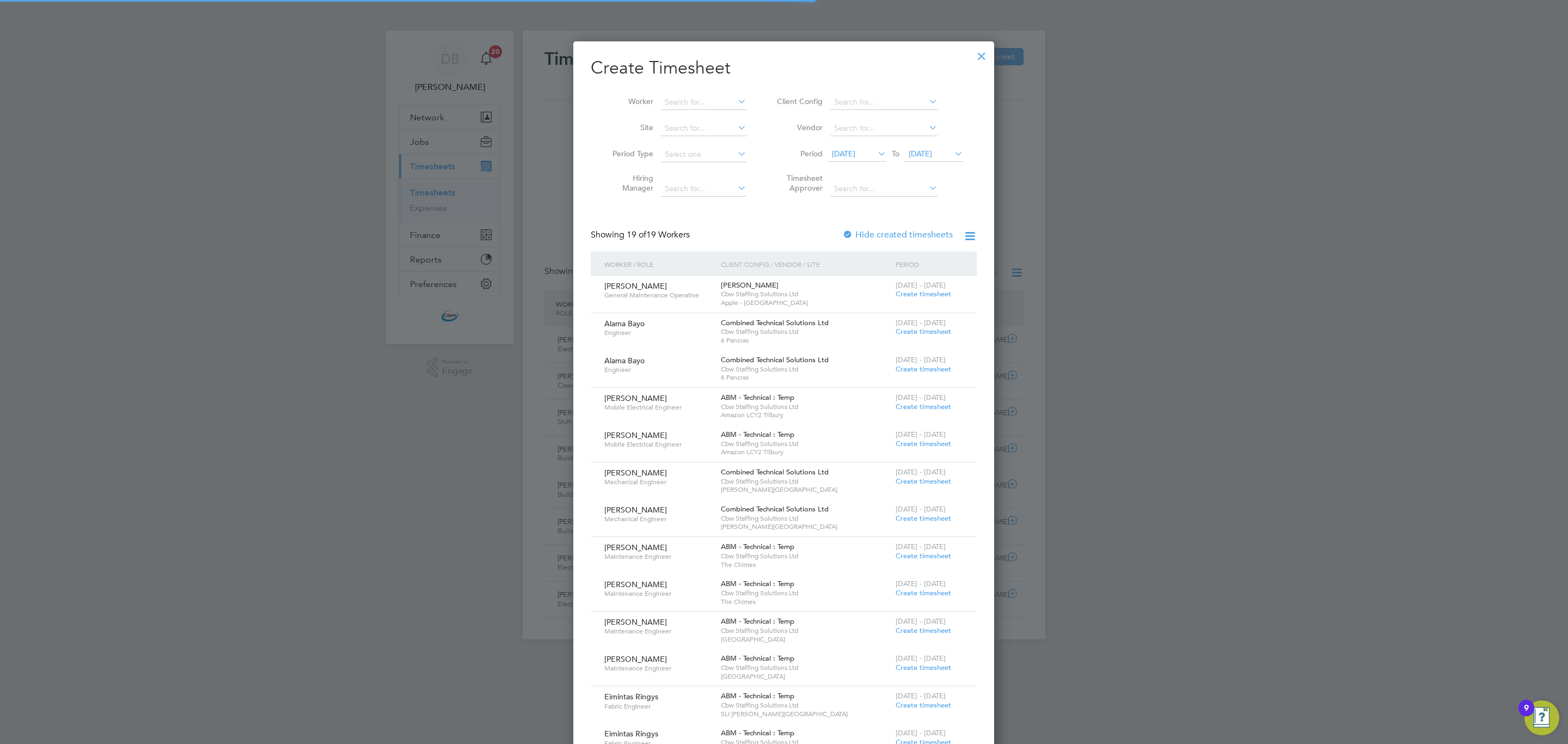
click at [694, 88] on div "Worker Site Period Type Hiring Manager Client Config Vendor Period 19 Aug 2025 …" at bounding box center [784, 142] width 386 height 118
click at [695, 92] on li "Worker" at bounding box center [675, 102] width 169 height 26
click at [694, 103] on input at bounding box center [704, 101] width 86 height 15
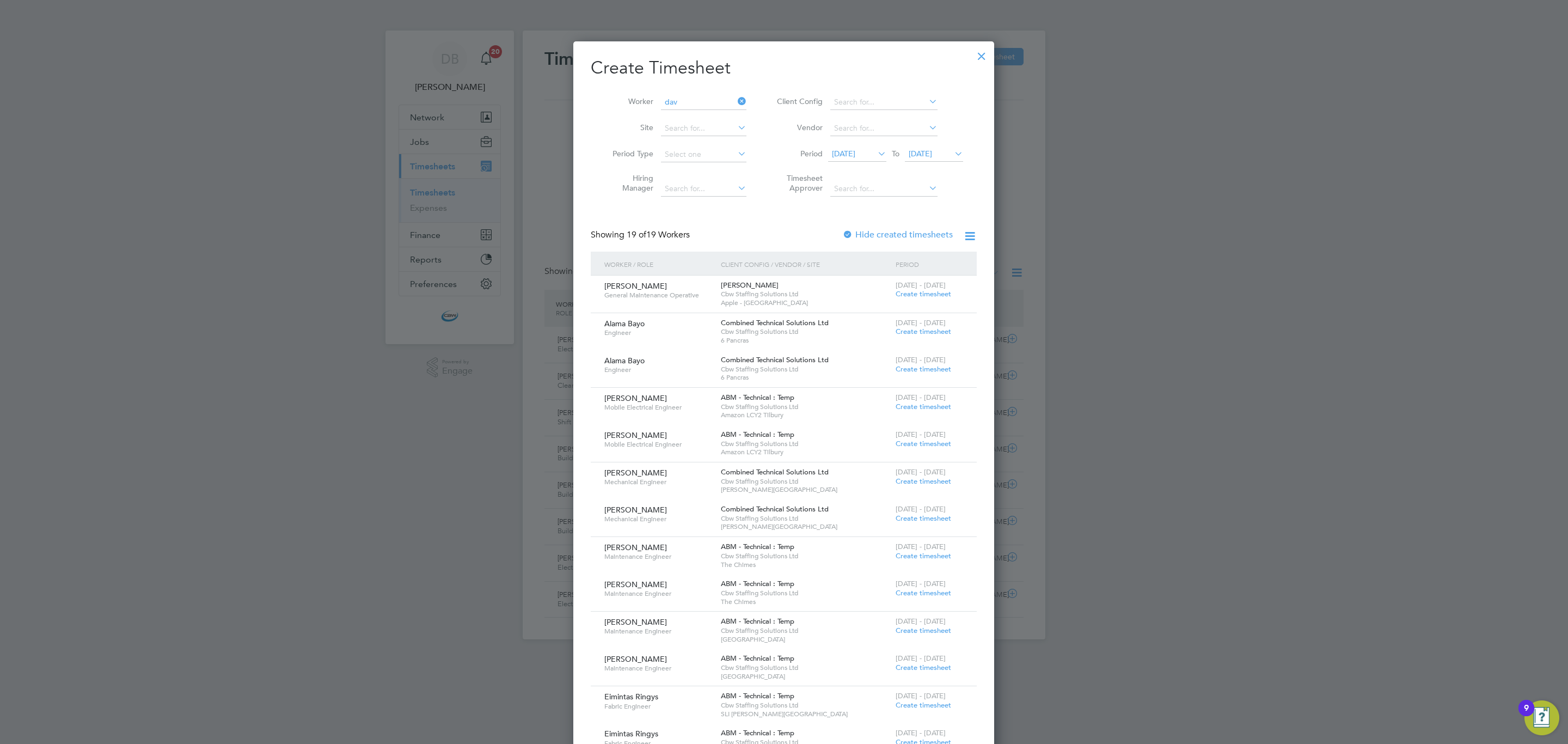
click at [706, 128] on li "Dav id Reilly" at bounding box center [708, 131] width 96 height 15
type input "David Reilly"
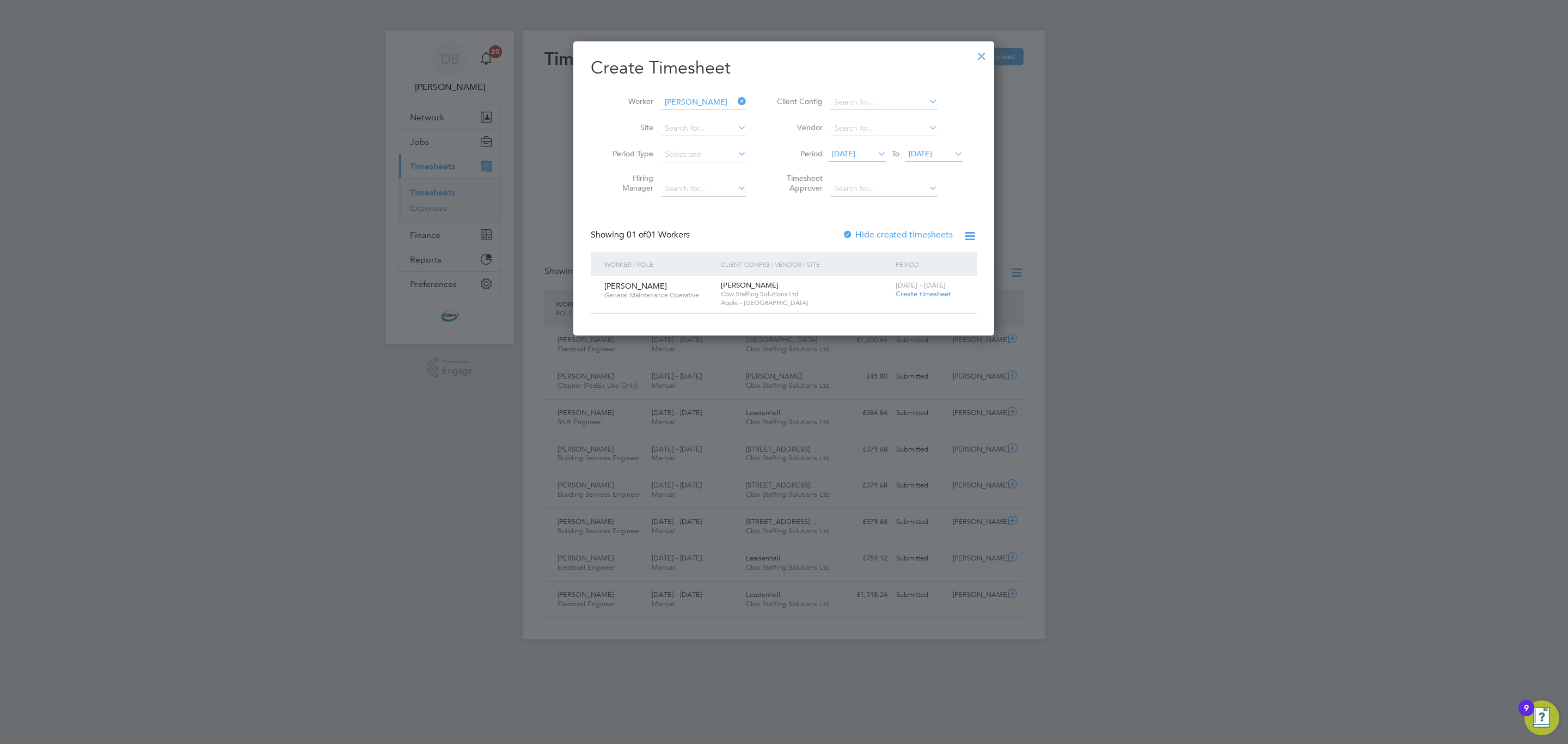
click at [904, 291] on span "Create timesheet" at bounding box center [924, 293] width 56 height 9
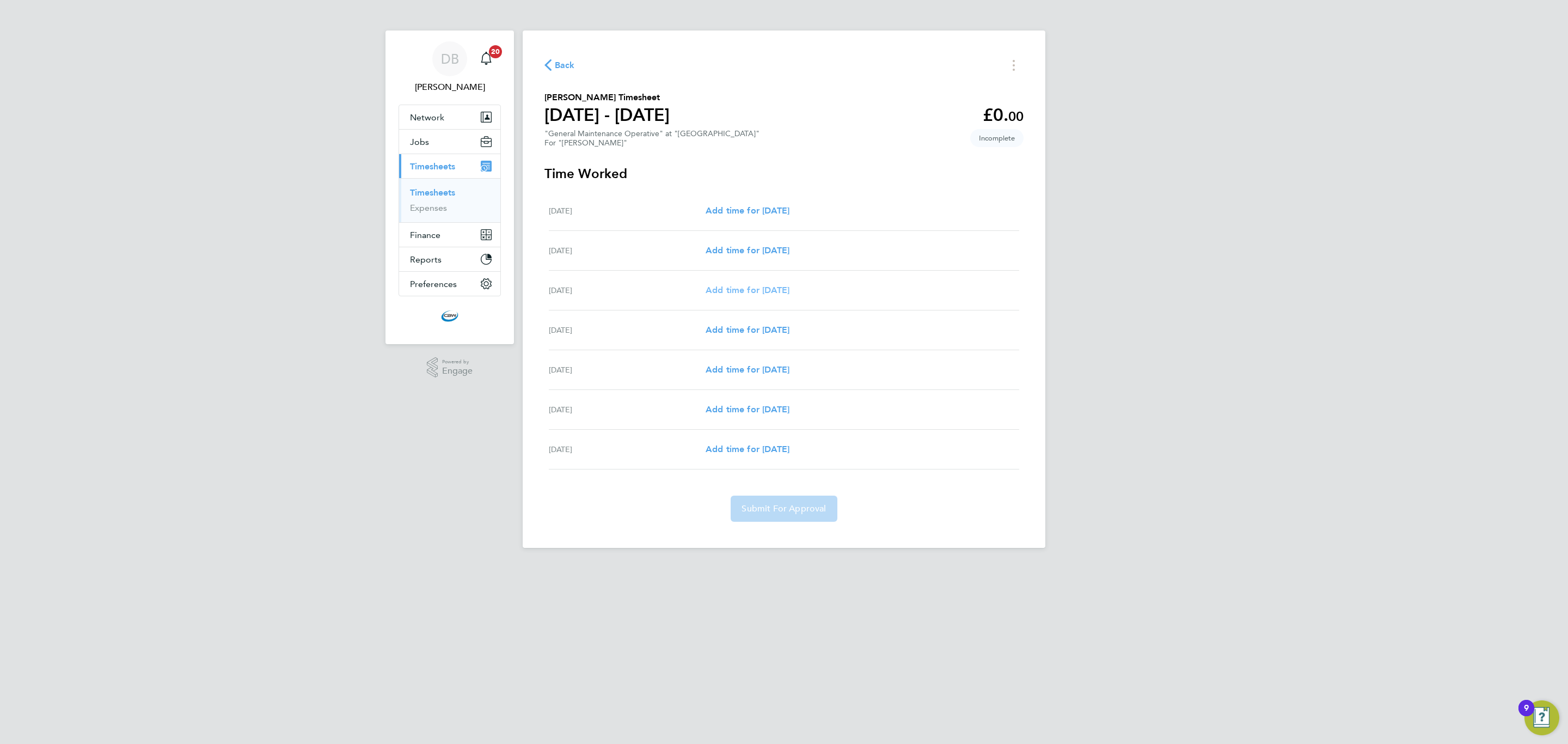
drag, startPoint x: 740, startPoint y: 276, endPoint x: 740, endPoint y: 289, distance: 13.0
click at [740, 279] on div "Mon 25 Aug Add time for Mon 25 Aug Add time for Mon 25 Aug" at bounding box center [784, 290] width 470 height 40
click at [740, 289] on span "Add time for Mon 25 Aug" at bounding box center [748, 289] width 84 height 10
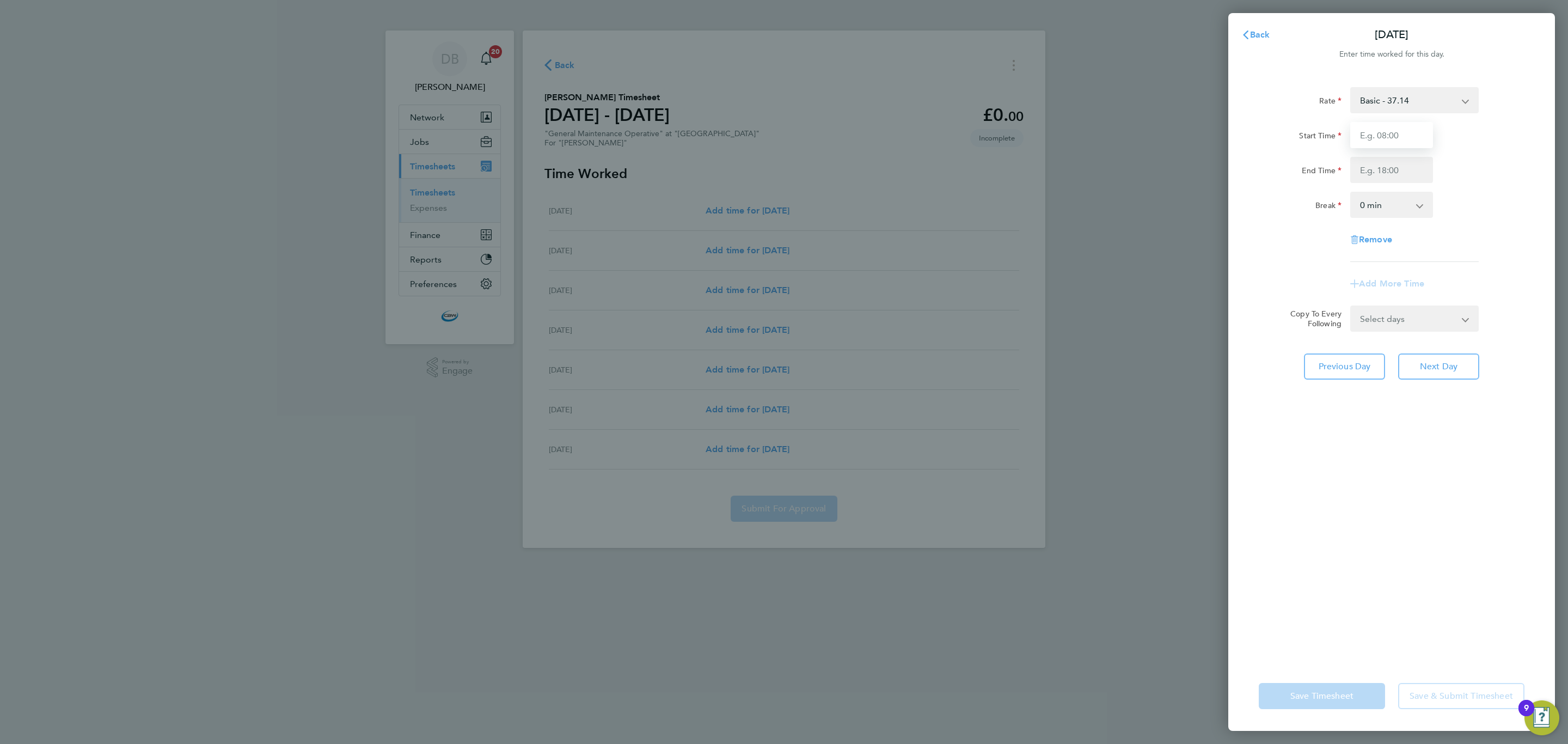
click at [1389, 138] on input "Start Time" at bounding box center [1391, 135] width 83 height 26
type input "10:00"
type input "22:00"
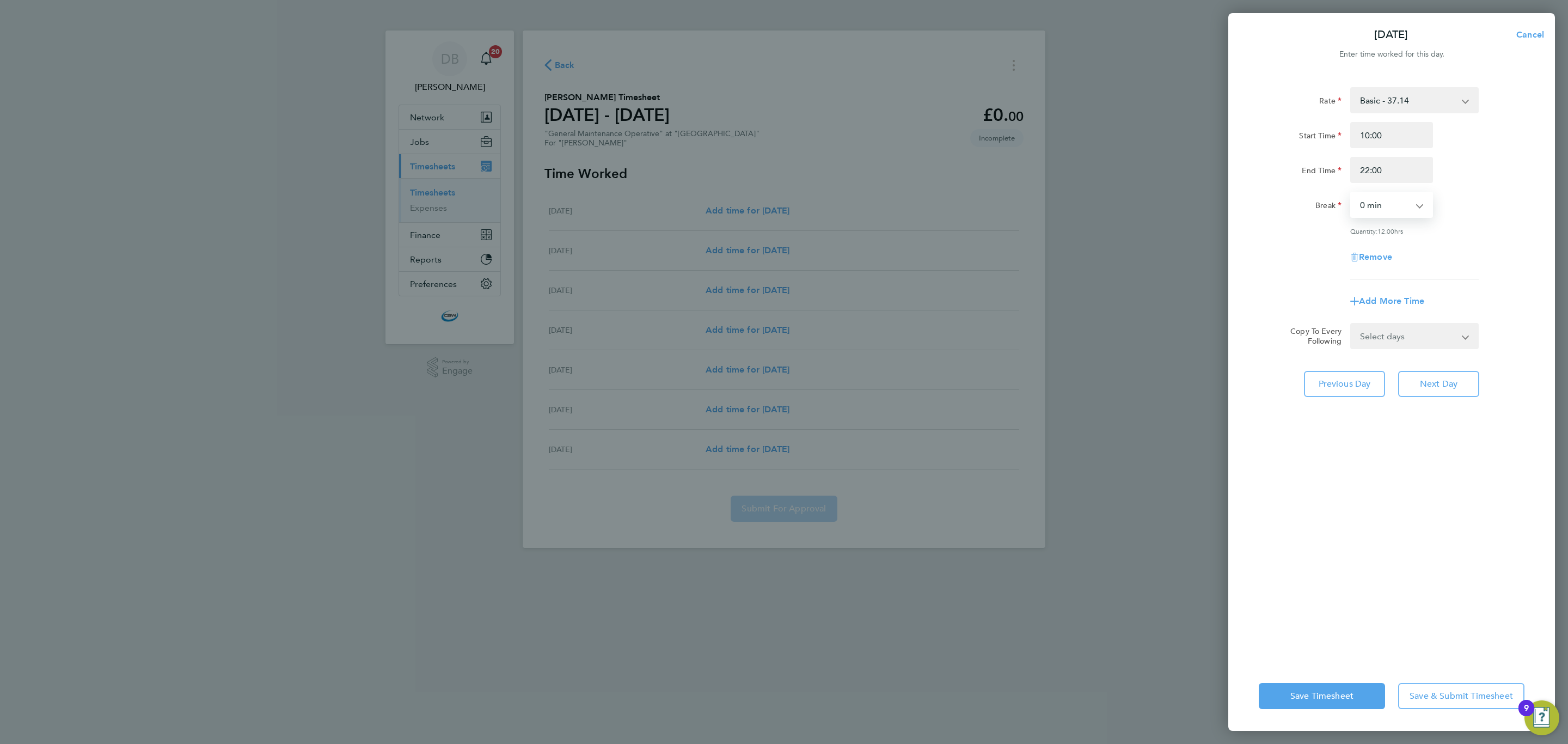
click at [1408, 335] on select "Select days Day Tuesday Wednesday Thursday Friday" at bounding box center [1408, 336] width 114 height 24
select select "DAY"
click at [1351, 324] on select "Select days Day Tuesday Wednesday Thursday Friday" at bounding box center [1408, 336] width 114 height 24
click at [1402, 374] on select "26 Aug 2025 27 Aug 2025 28 Aug 2025 29 Aug 2025" at bounding box center [1408, 371] width 113 height 24
select select "2025-08-27"
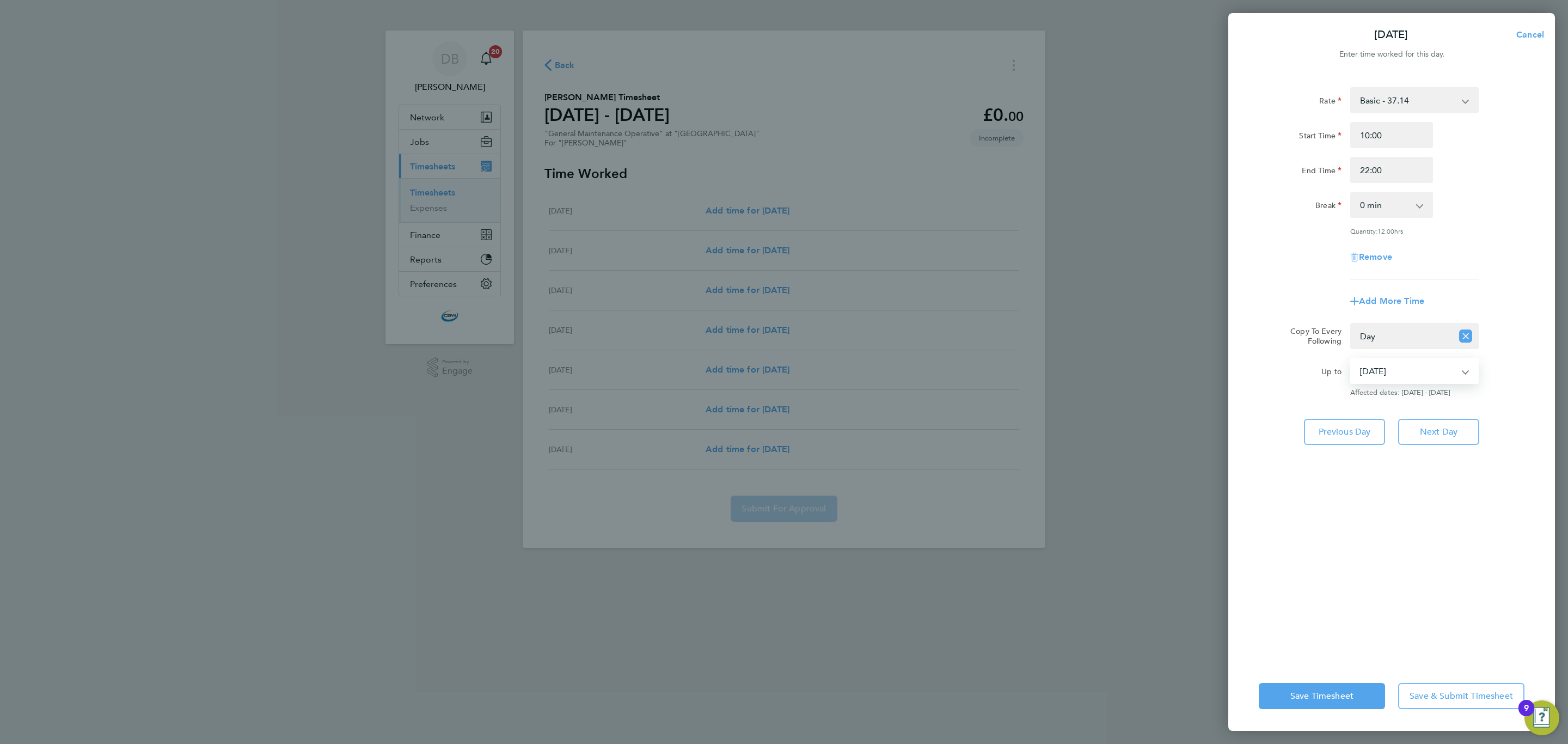
click at [1351, 359] on select "26 Aug 2025 27 Aug 2025 28 Aug 2025 29 Aug 2025" at bounding box center [1408, 371] width 113 height 24
click at [1435, 689] on button "Save & Submit Timesheet" at bounding box center [1462, 696] width 126 height 26
